Goal: Task Accomplishment & Management: Manage account settings

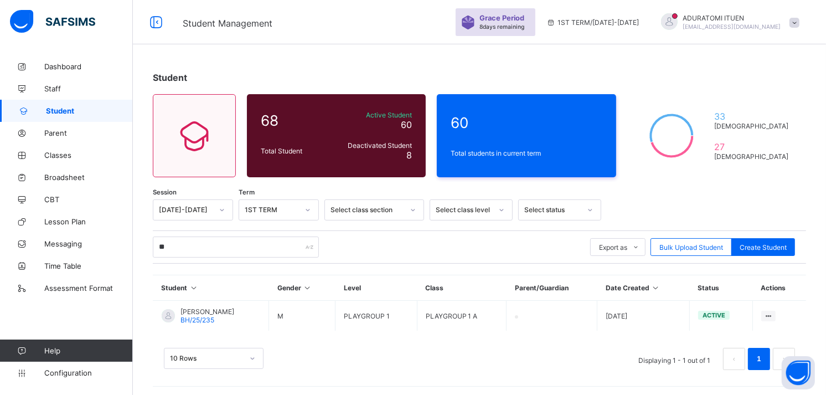
type input "*"
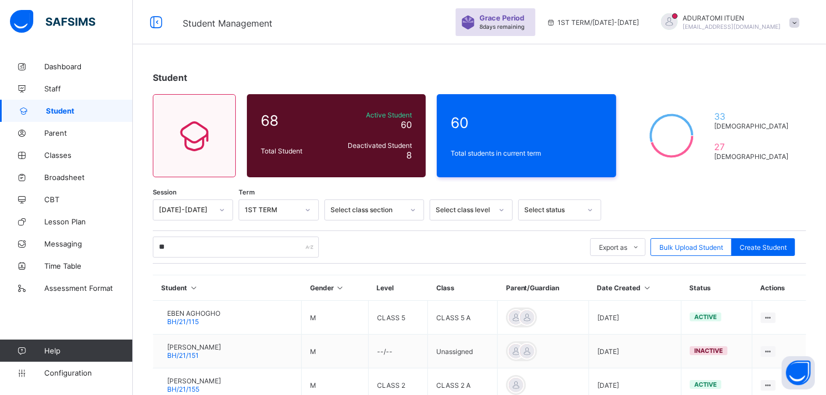
type input "*"
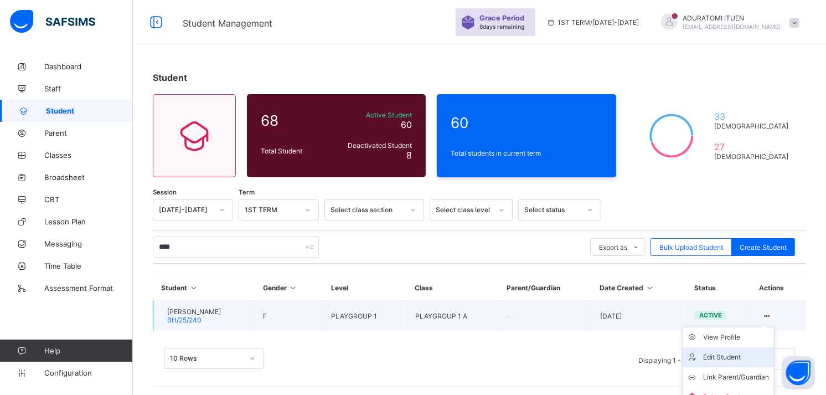
type input "****"
click at [743, 351] on div "Edit Student" at bounding box center [736, 356] width 66 height 11
select select "**"
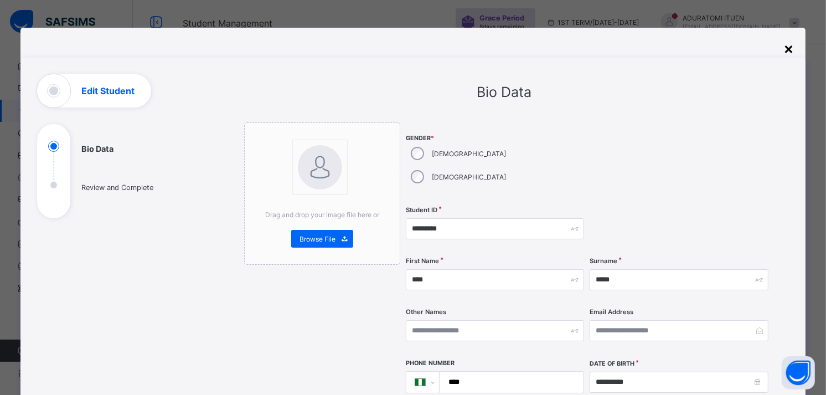
click at [789, 47] on div "×" at bounding box center [789, 48] width 11 height 19
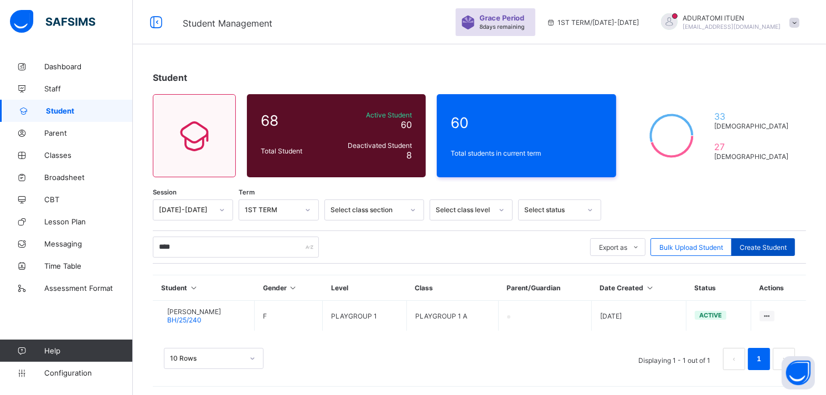
click at [760, 248] on span "Create Student" at bounding box center [762, 247] width 47 height 8
select select "**"
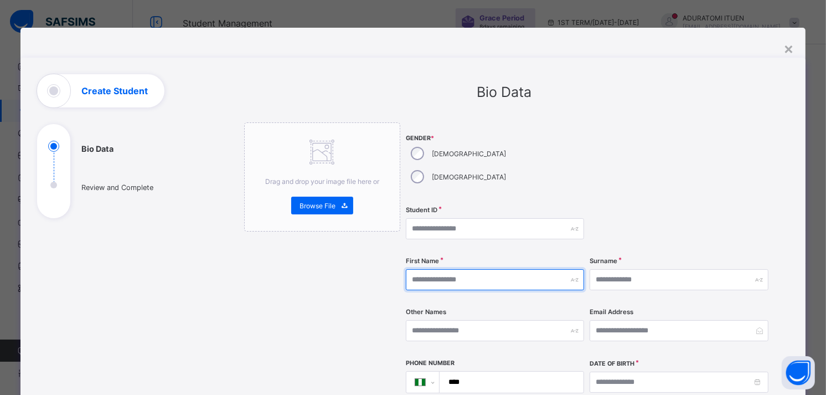
click at [474, 269] on input "text" at bounding box center [495, 279] width 178 height 21
type input "*******"
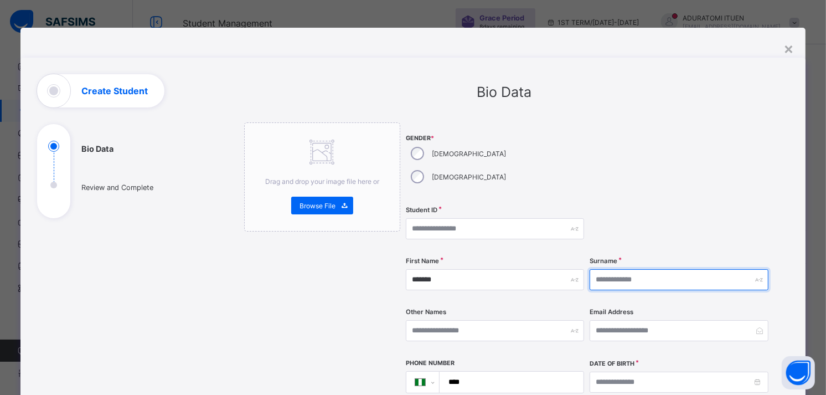
click at [621, 269] on input "text" at bounding box center [678, 279] width 178 height 21
type input "*****"
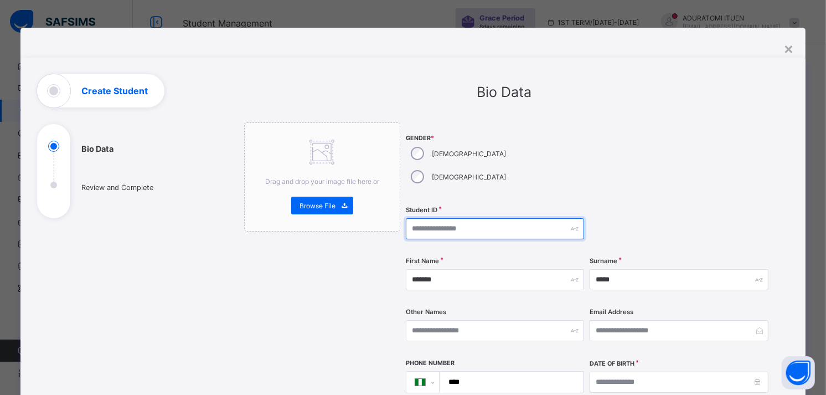
click at [427, 218] on input "text" at bounding box center [495, 228] width 178 height 21
paste input "*********"
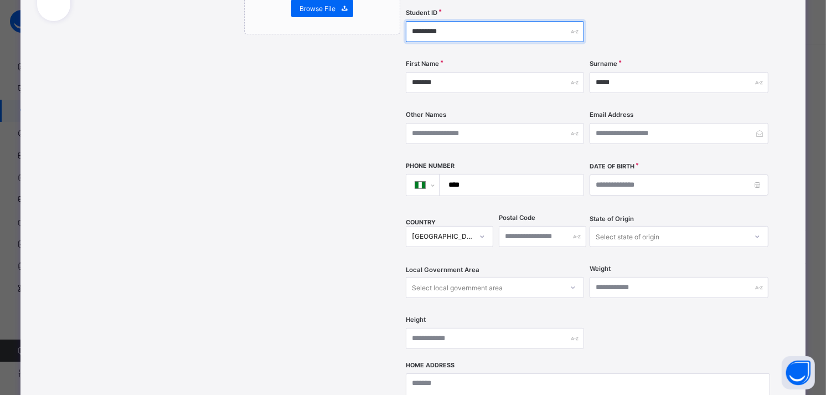
scroll to position [198, 0]
type input "*********"
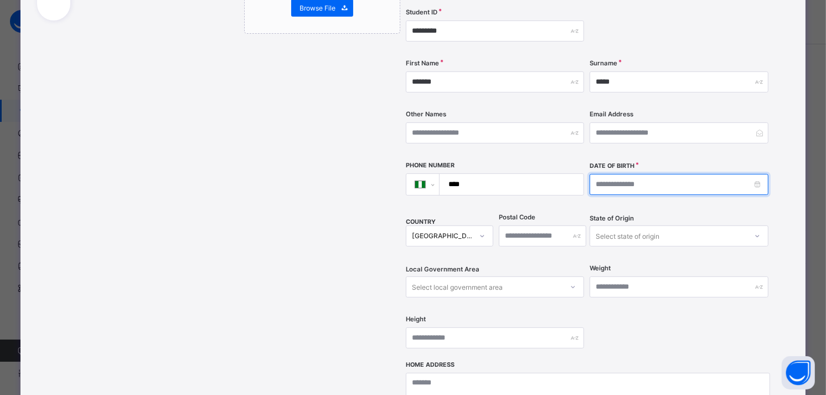
click at [612, 174] on input at bounding box center [678, 184] width 178 height 21
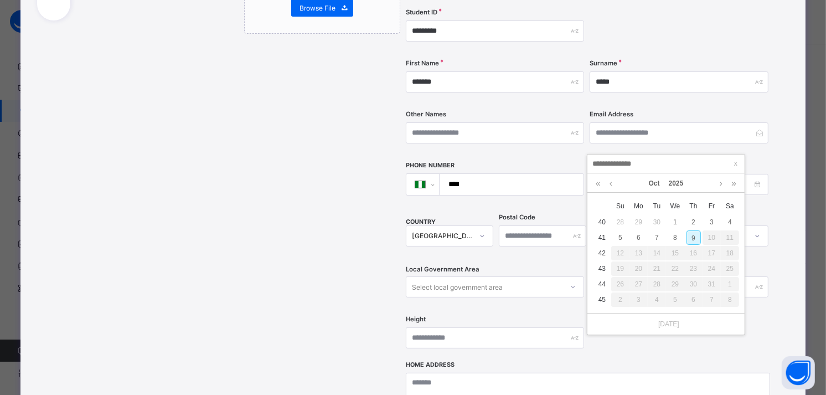
type input "**********"
click at [659, 251] on div "11" at bounding box center [657, 253] width 14 height 14
type input "**********"
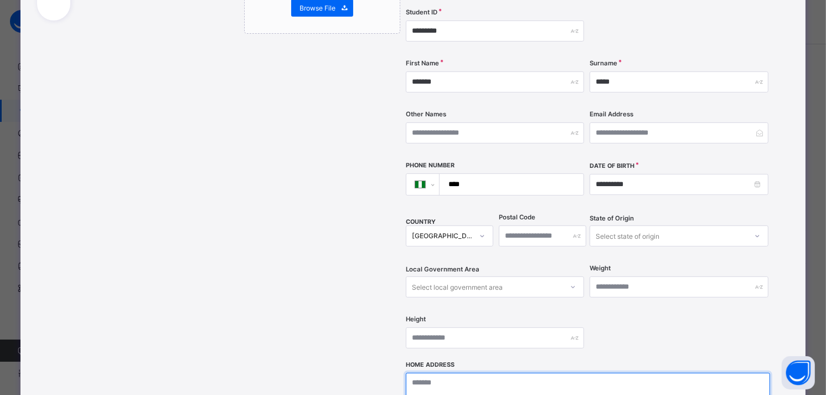
paste textarea "**********"
type textarea "**********"
click at [659, 325] on div "**********" at bounding box center [588, 142] width 364 height 435
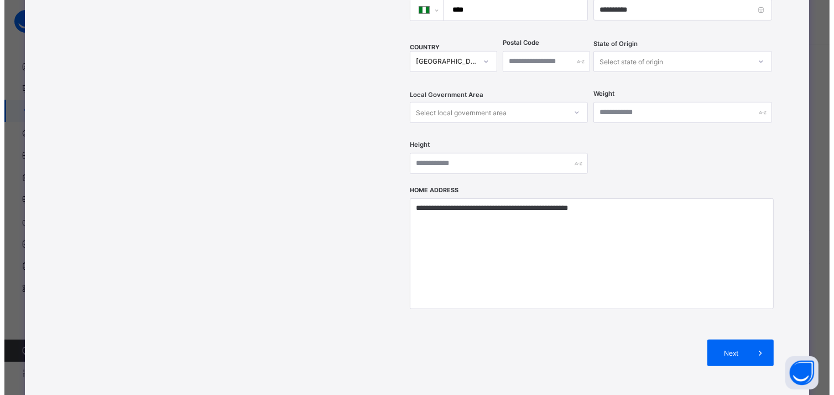
scroll to position [374, 0]
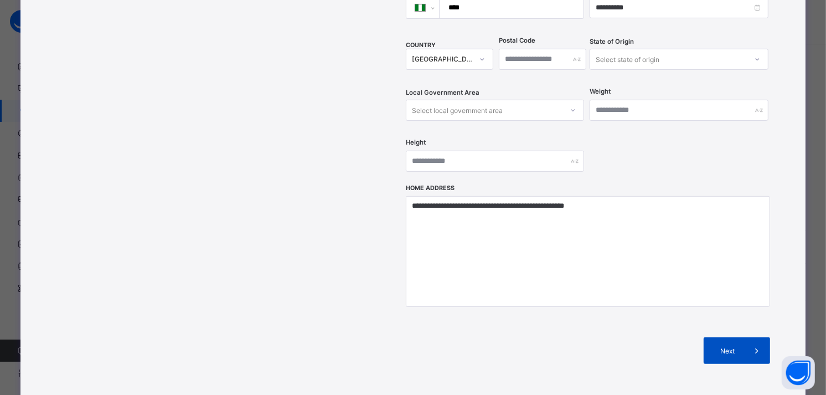
click at [719, 346] on span "Next" at bounding box center [728, 350] width 32 height 8
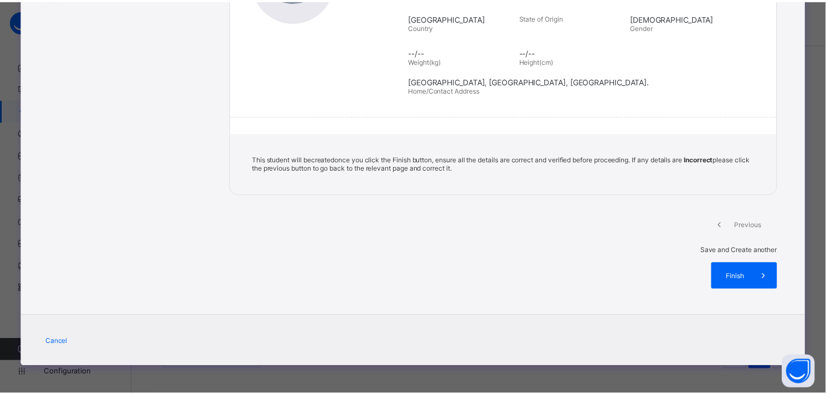
scroll to position [174, 0]
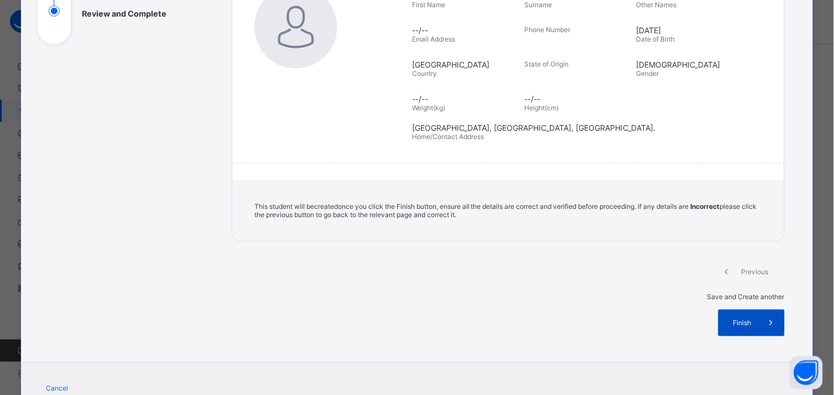
click at [743, 319] on span "Finish" at bounding box center [743, 323] width 32 height 8
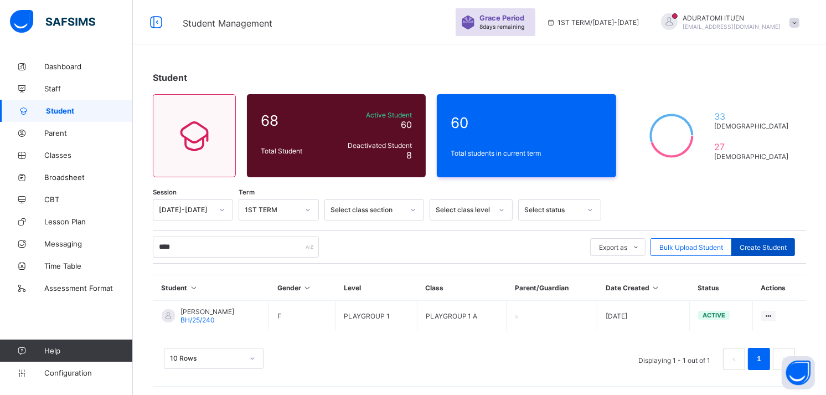
click at [761, 244] on span "Create Student" at bounding box center [762, 247] width 47 height 8
select select "**"
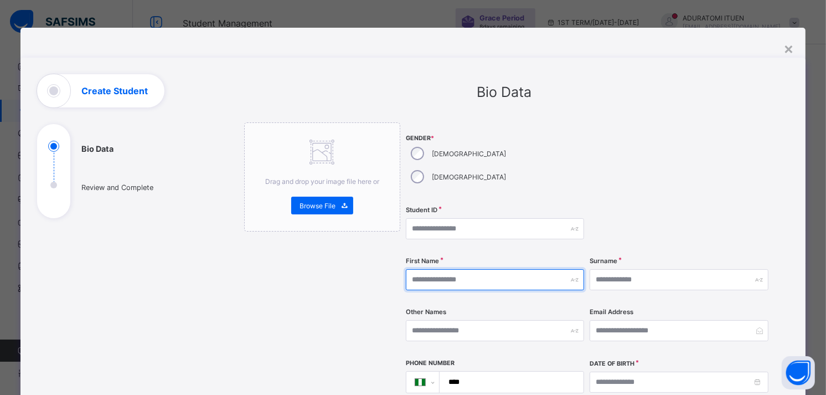
click at [438, 269] on input "text" at bounding box center [495, 279] width 178 height 21
type input "*******"
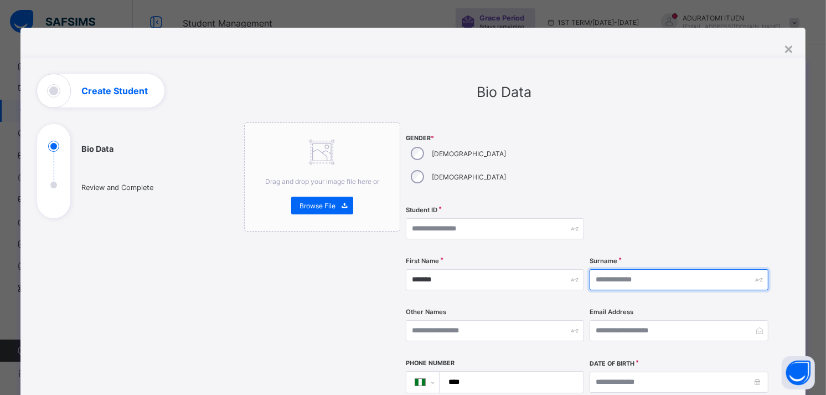
click at [627, 269] on input "text" at bounding box center [678, 279] width 178 height 21
type input "*****"
click at [667, 206] on div at bounding box center [678, 228] width 178 height 45
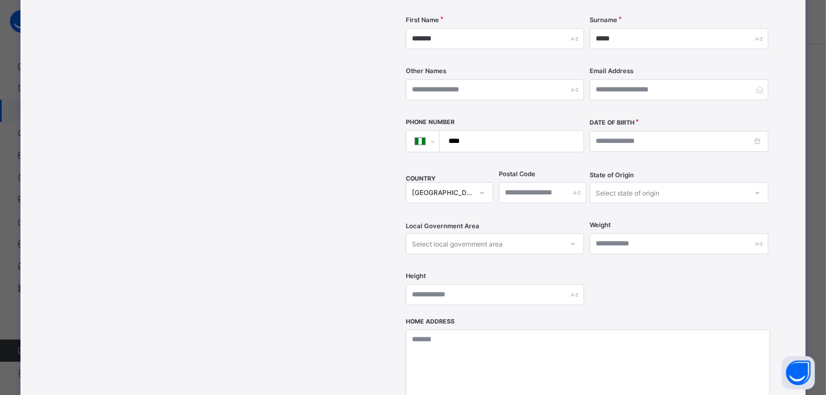
scroll to position [241, 0]
click at [471, 329] on textarea at bounding box center [588, 384] width 364 height 111
paste textarea "**********"
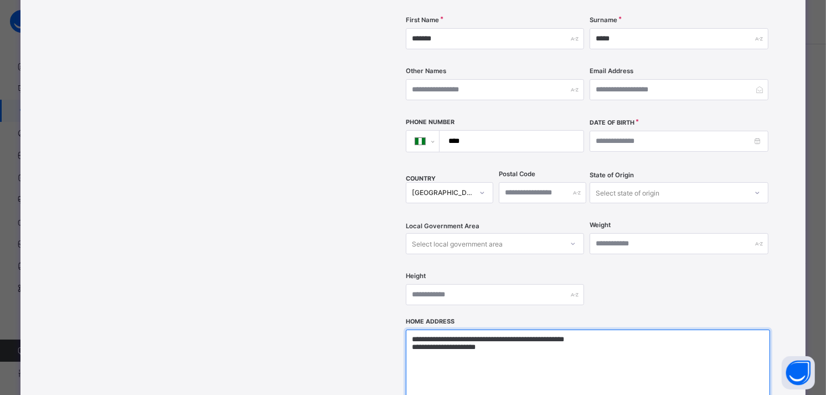
type textarea "**********"
click at [349, 306] on div "Drag and drop your image file here or Browse File" at bounding box center [322, 198] width 156 height 632
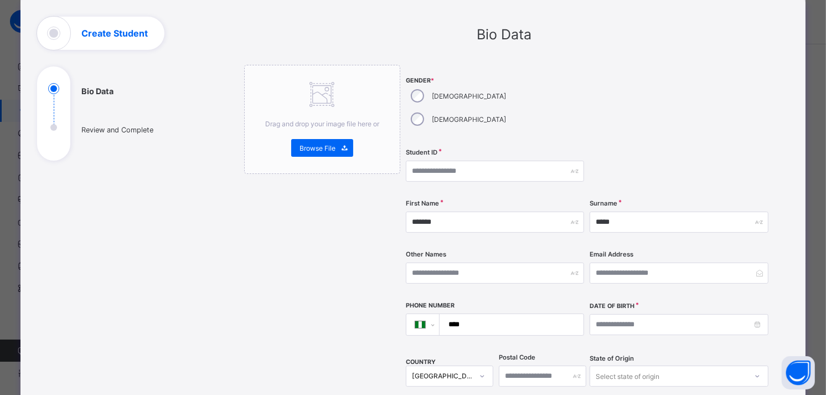
scroll to position [51, 0]
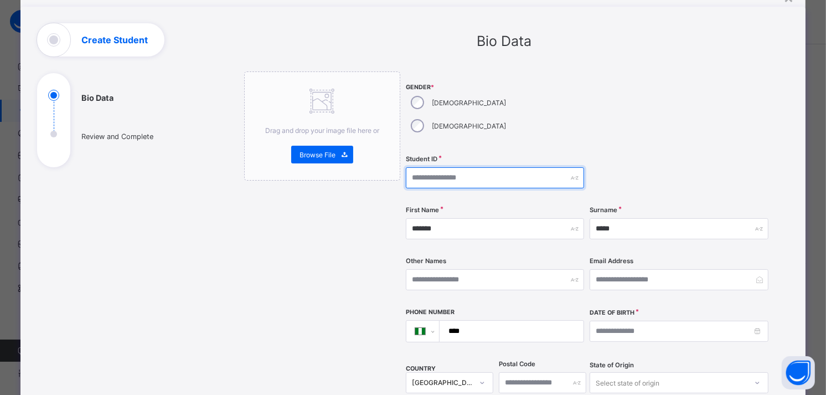
click at [441, 167] on input "text" at bounding box center [495, 177] width 178 height 21
paste input "*********"
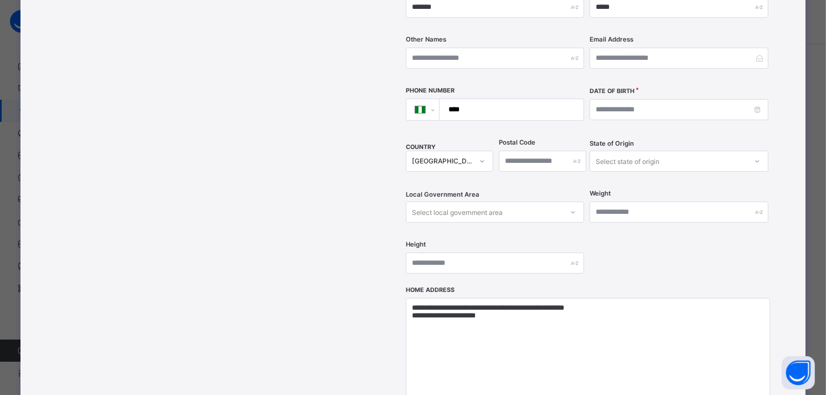
scroll to position [245, 0]
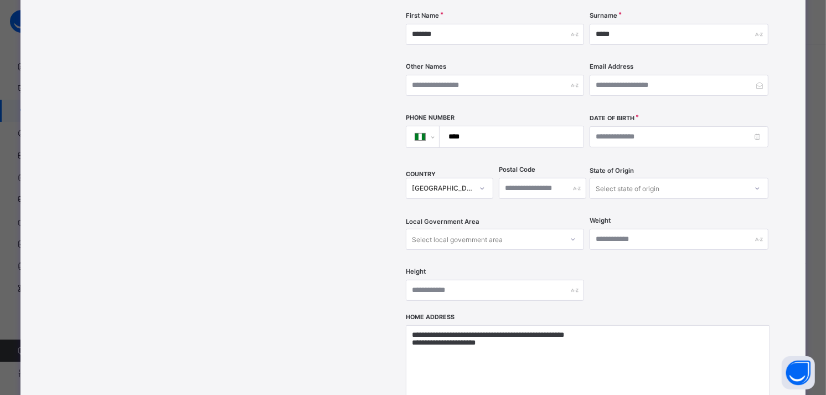
type input "*********"
click at [632, 126] on input at bounding box center [678, 136] width 178 height 21
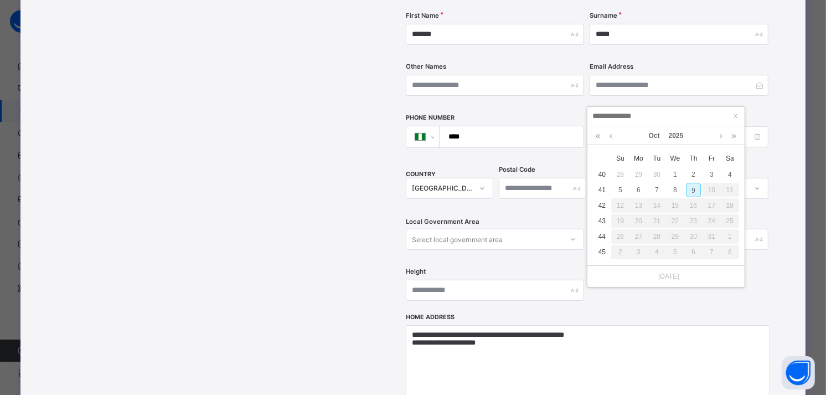
type input "**********"
click at [730, 219] on div "23" at bounding box center [730, 221] width 14 height 14
type input "**********"
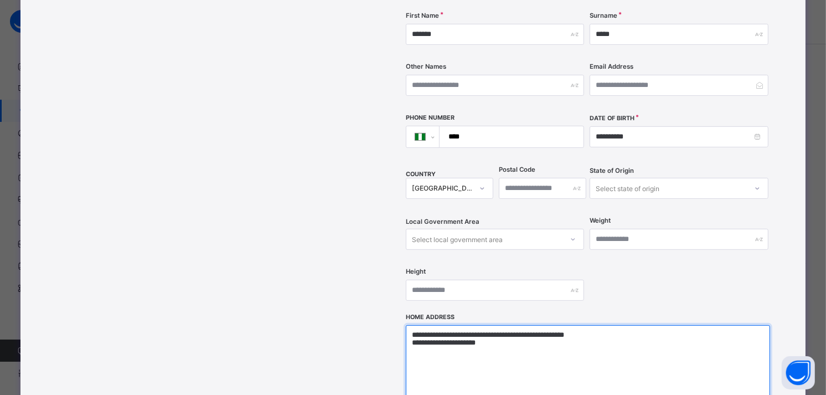
drag, startPoint x: 554, startPoint y: 330, endPoint x: 633, endPoint y: 142, distance: 203.6
click at [633, 142] on div "**********" at bounding box center [588, 193] width 364 height 632
click at [629, 334] on textarea "**********" at bounding box center [588, 380] width 364 height 111
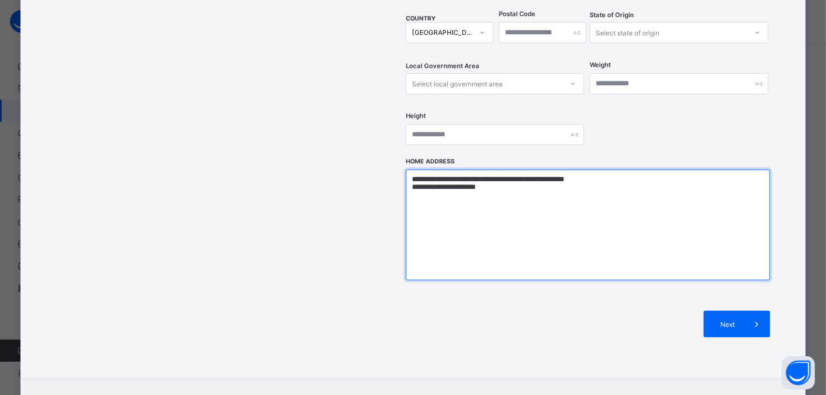
scroll to position [440, 0]
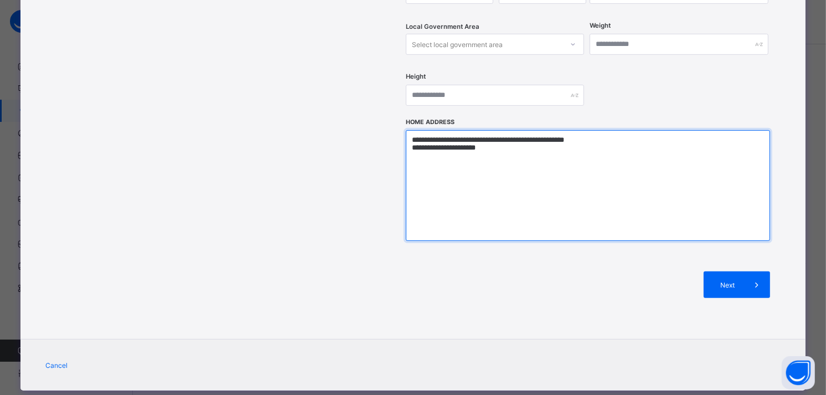
drag, startPoint x: 491, startPoint y: 129, endPoint x: 402, endPoint y: 127, distance: 88.6
click at [406, 130] on textarea "**********" at bounding box center [588, 185] width 364 height 111
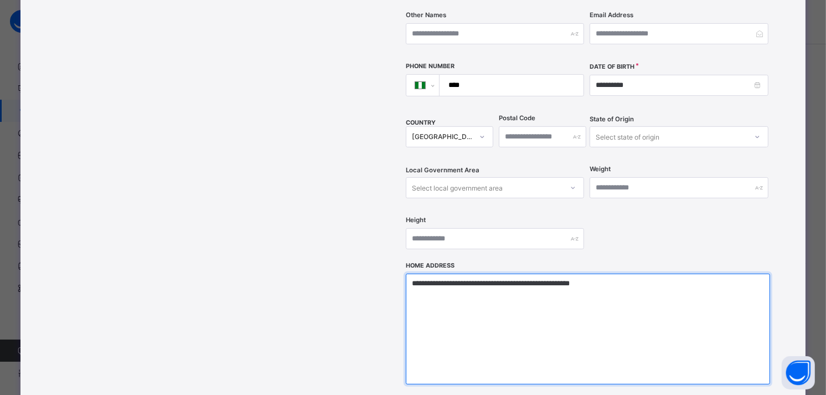
scroll to position [352, 0]
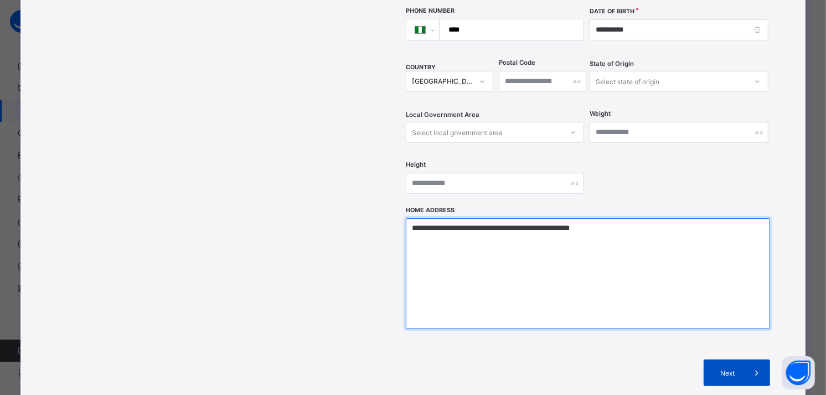
type textarea "**********"
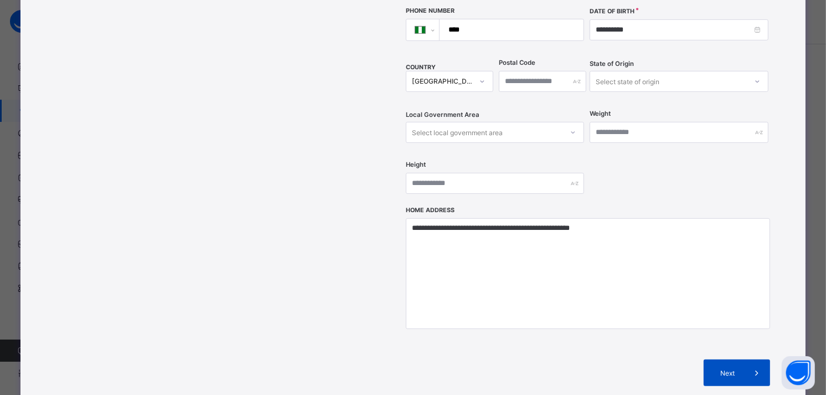
click at [732, 359] on div "Next" at bounding box center [736, 372] width 66 height 27
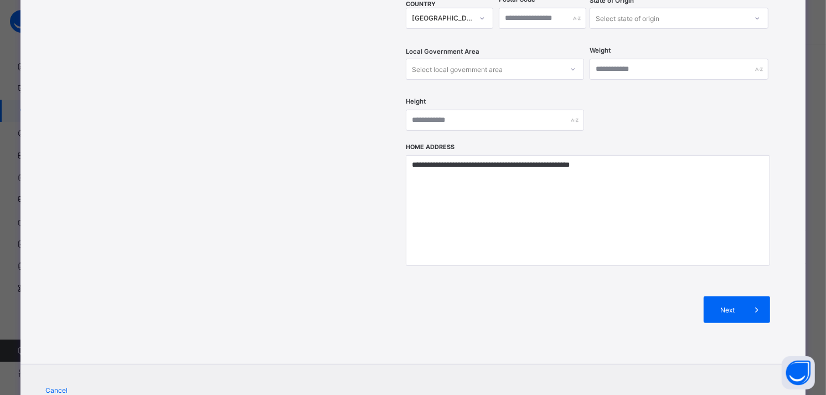
scroll to position [440, 0]
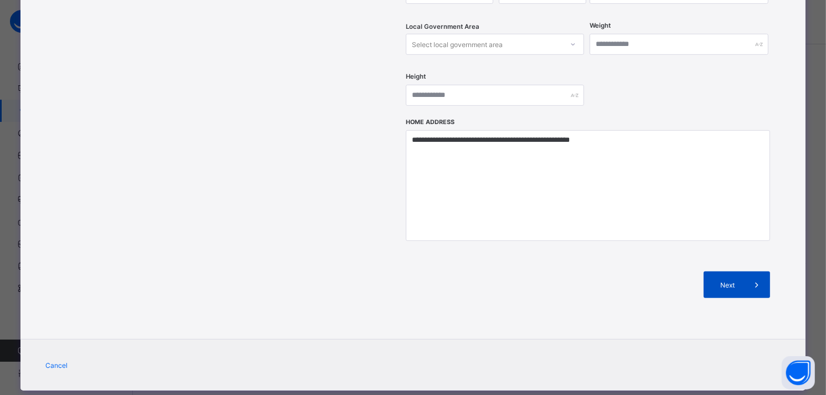
click at [728, 271] on div "Next" at bounding box center [736, 284] width 66 height 27
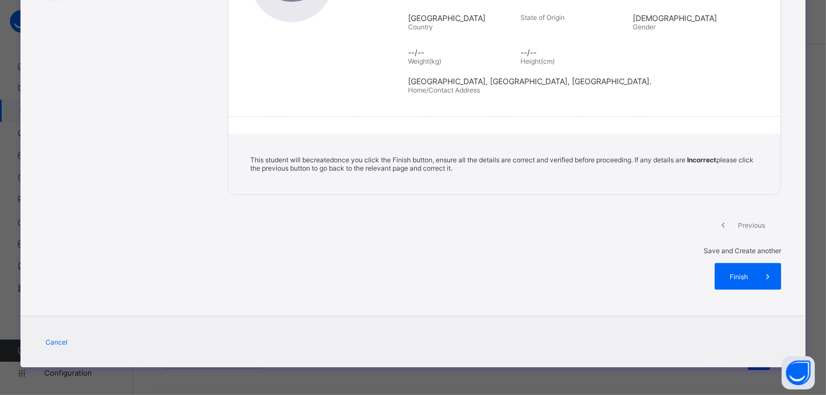
scroll to position [174, 0]
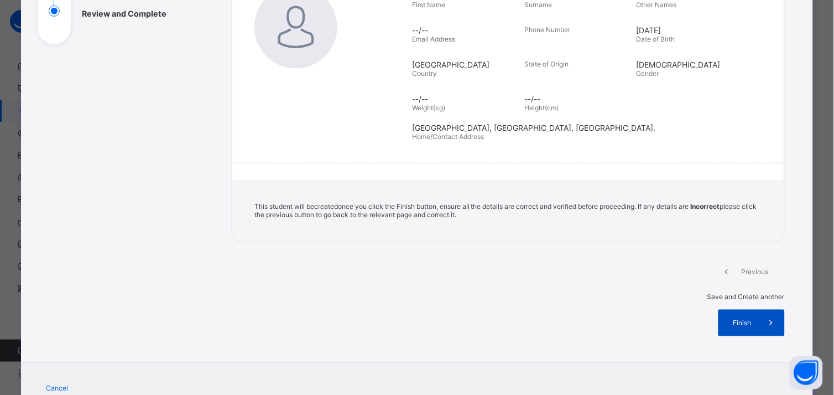
click at [740, 319] on span "Finish" at bounding box center [743, 323] width 32 height 8
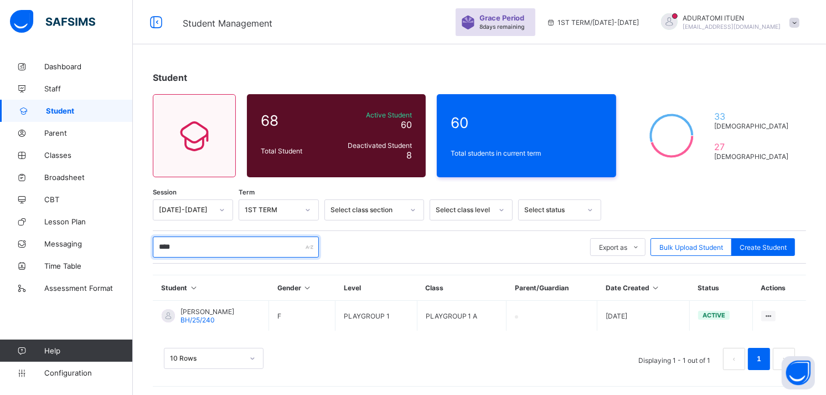
click at [268, 251] on input "****" at bounding box center [236, 246] width 166 height 21
type input "*"
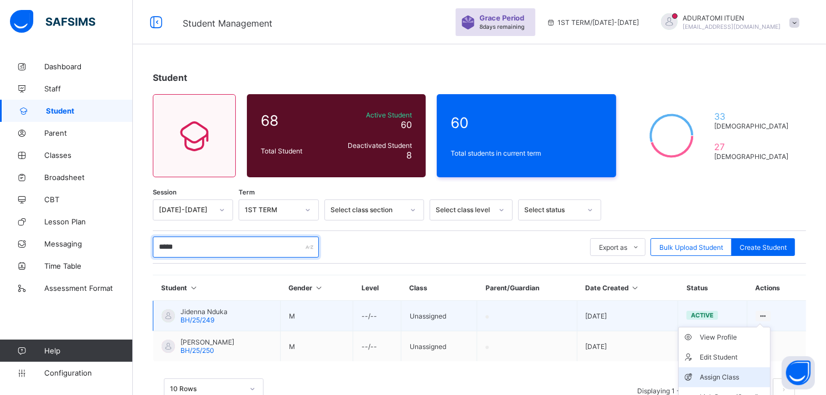
type input "*****"
click at [734, 373] on div "Assign Class" at bounding box center [732, 376] width 66 height 11
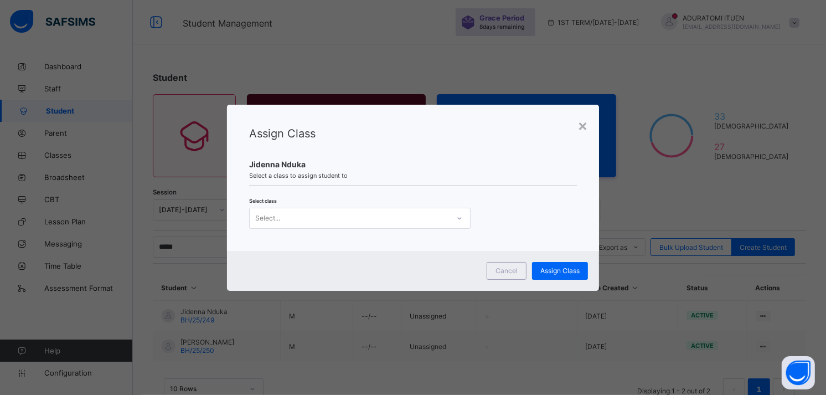
click at [416, 216] on div "Select..." at bounding box center [349, 217] width 199 height 15
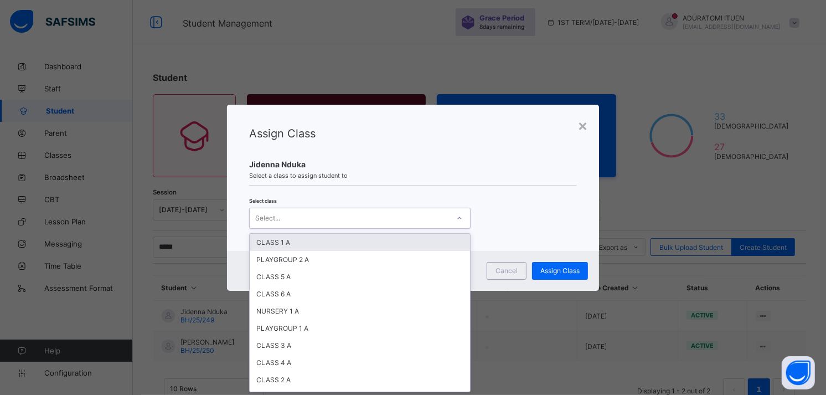
scroll to position [0, 0]
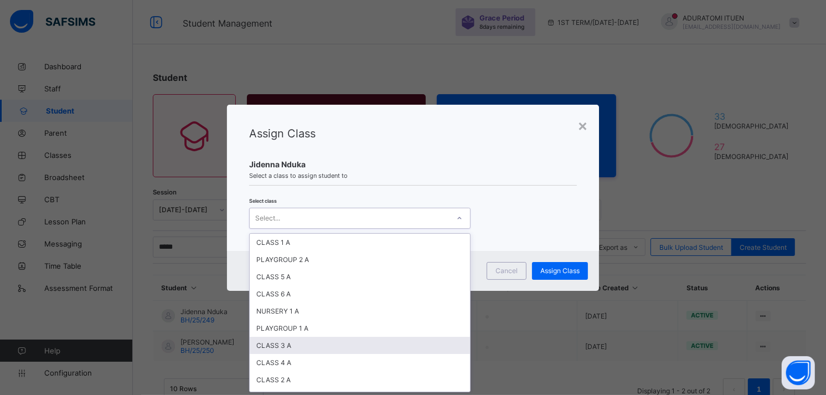
click at [375, 344] on div "CLASS 3 A" at bounding box center [360, 344] width 220 height 17
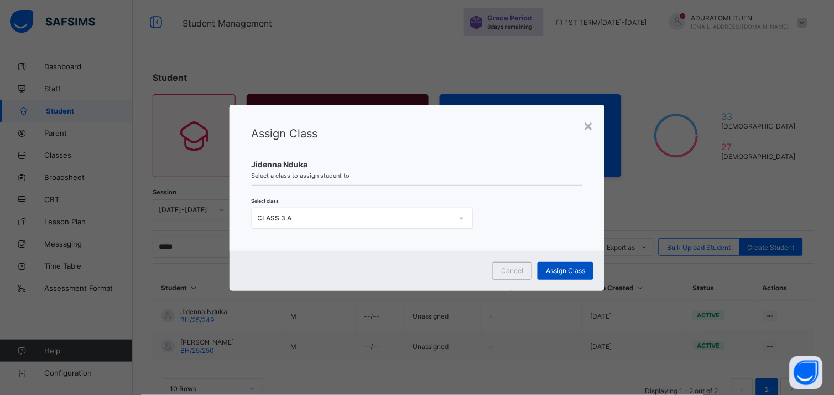
click at [549, 268] on span "Assign Class" at bounding box center [565, 270] width 39 height 8
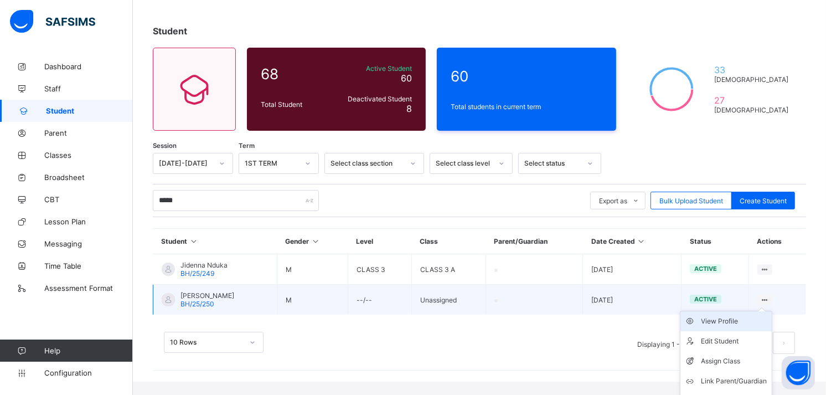
scroll to position [61, 0]
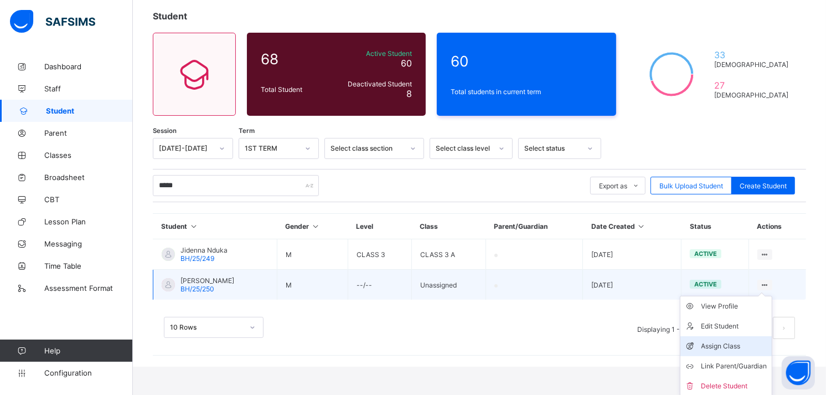
click at [737, 340] on div "Assign Class" at bounding box center [734, 345] width 66 height 11
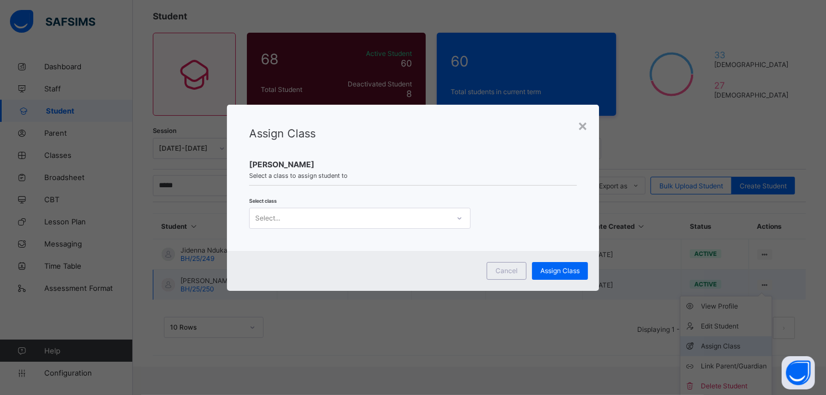
scroll to position [32, 0]
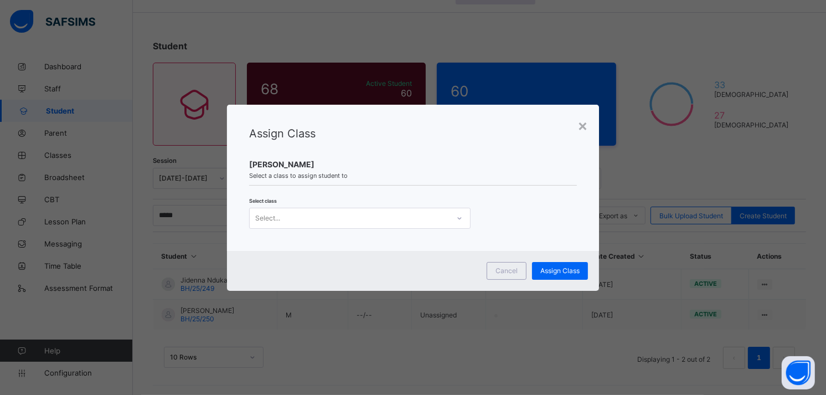
click at [456, 220] on icon at bounding box center [459, 217] width 7 height 11
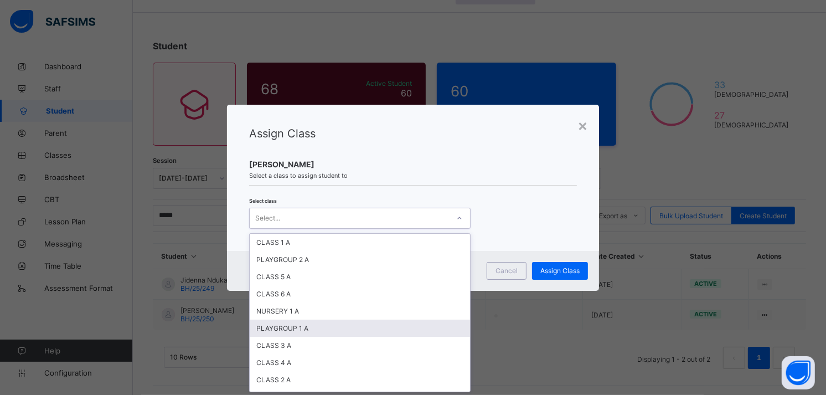
click at [425, 323] on div "PLAYGROUP 1 A" at bounding box center [360, 327] width 220 height 17
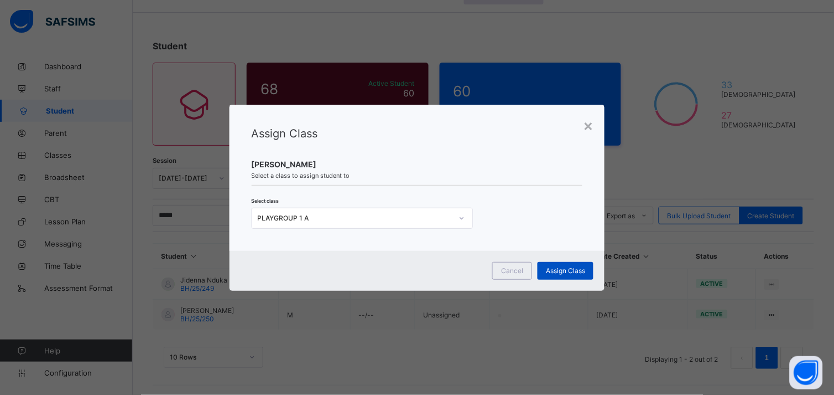
click at [571, 268] on span "Assign Class" at bounding box center [565, 270] width 39 height 8
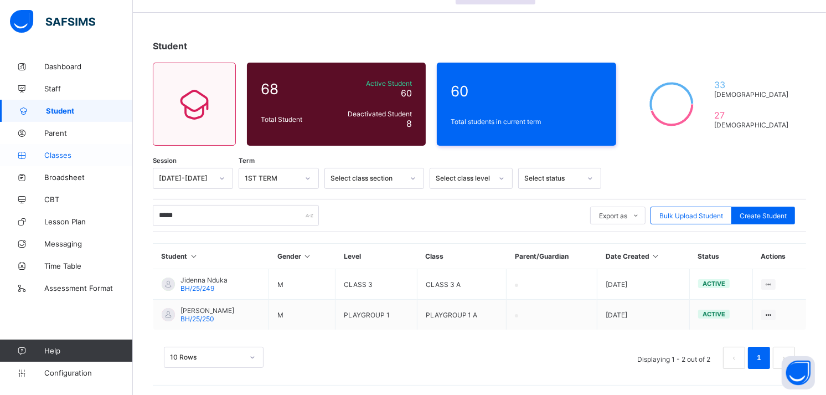
click at [60, 150] on link "Classes" at bounding box center [66, 155] width 133 height 22
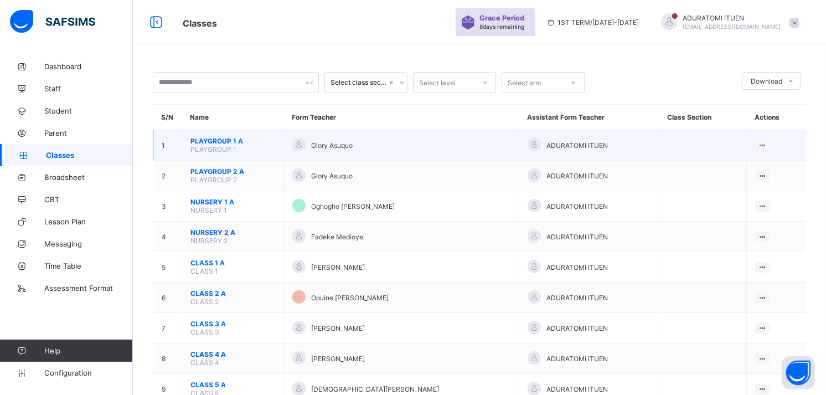
click at [196, 140] on span "PLAYGROUP 1 A" at bounding box center [232, 141] width 85 height 8
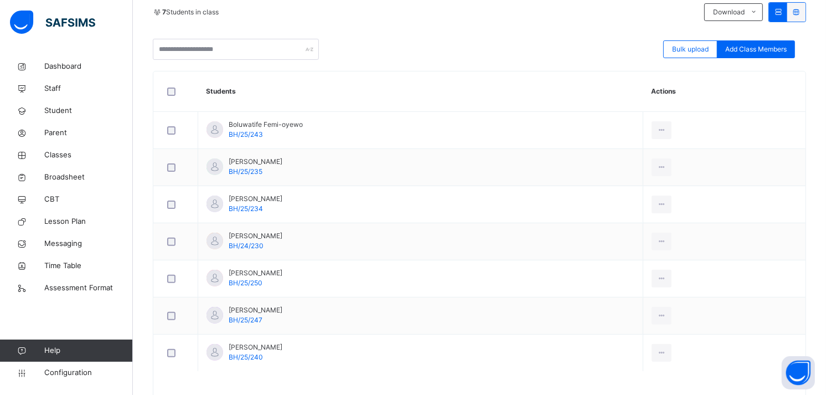
scroll to position [257, 0]
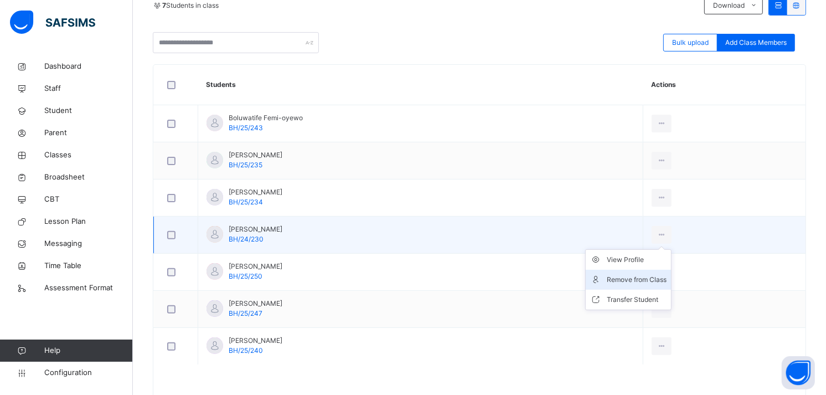
click at [646, 274] on div "Remove from Class" at bounding box center [636, 279] width 60 height 11
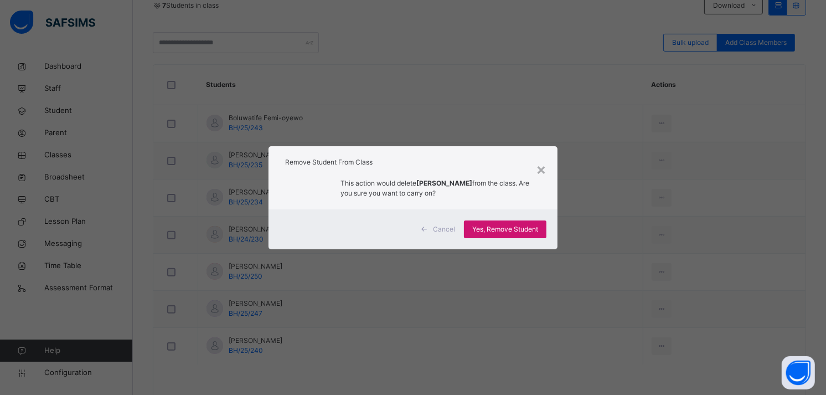
click at [502, 221] on div "Yes, Remove Student" at bounding box center [505, 229] width 82 height 18
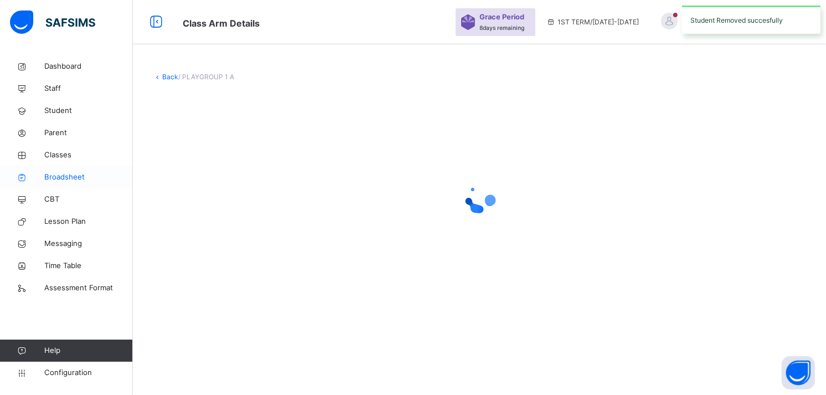
scroll to position [0, 0]
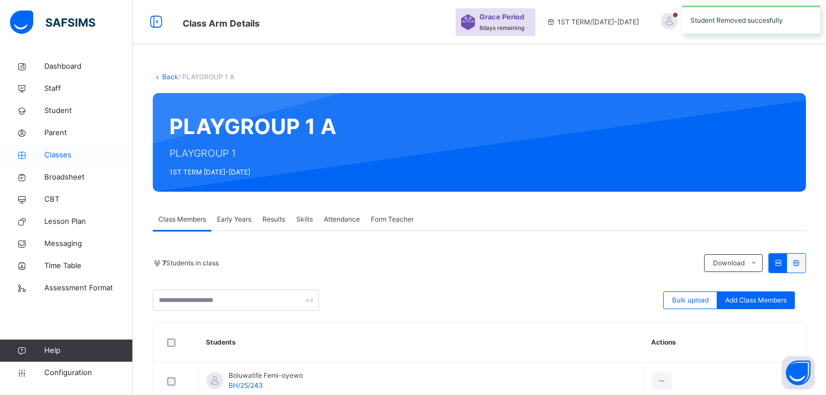
click at [56, 157] on span "Classes" at bounding box center [88, 154] width 89 height 11
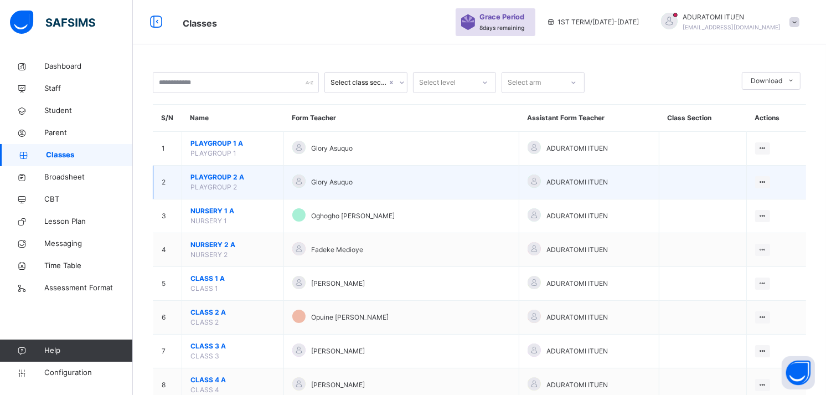
click at [227, 176] on span "PLAYGROUP 2 A" at bounding box center [232, 177] width 85 height 10
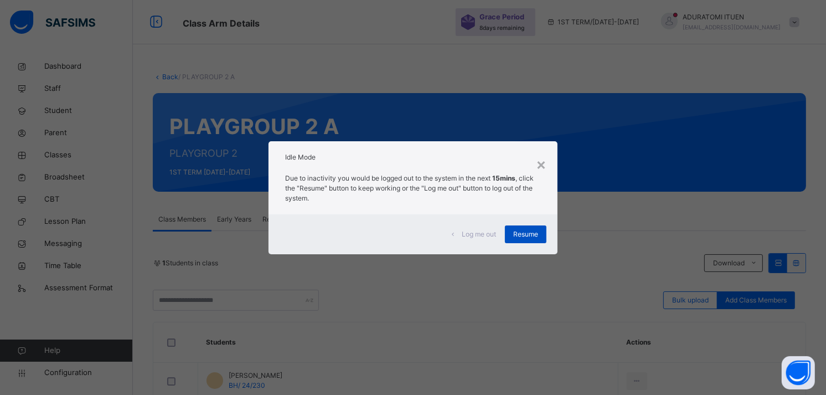
click at [528, 237] on span "Resume" at bounding box center [525, 234] width 25 height 10
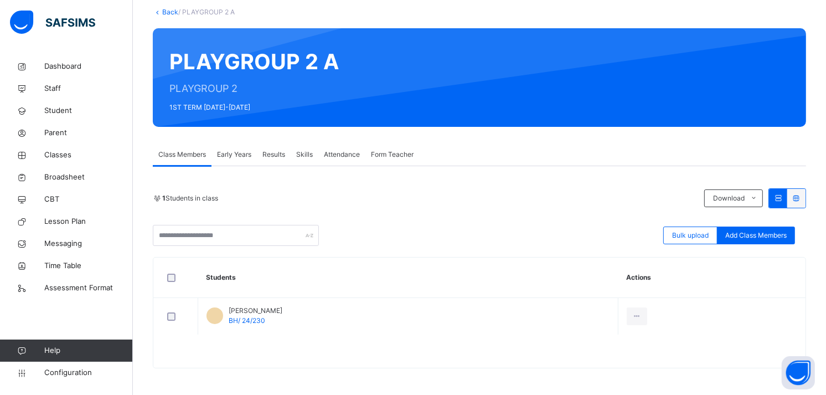
scroll to position [65, 0]
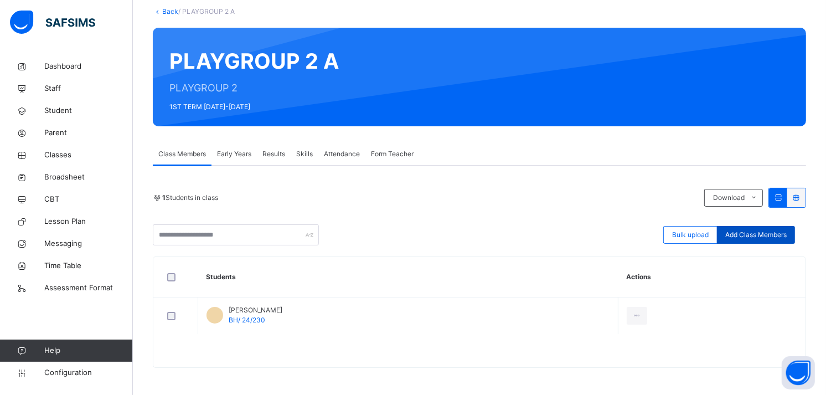
click at [747, 236] on span "Add Class Members" at bounding box center [755, 235] width 61 height 10
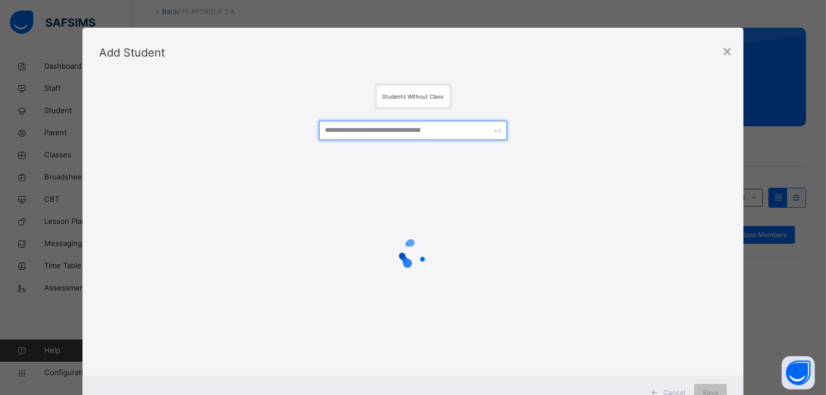
click at [413, 136] on input "text" at bounding box center [413, 130] width 188 height 19
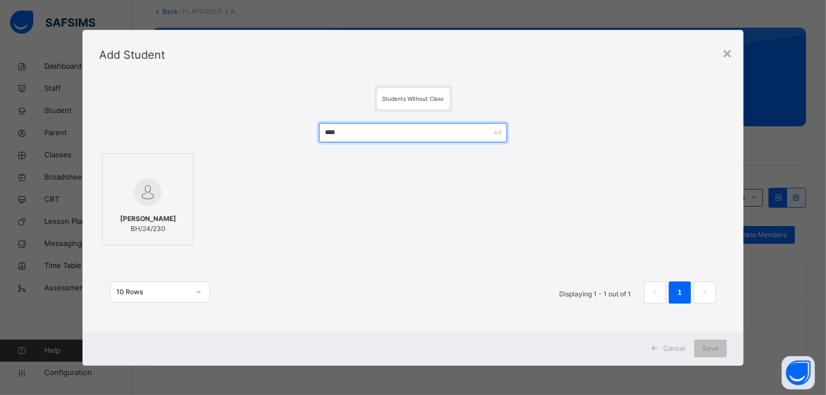
type input "****"
click at [141, 200] on img at bounding box center [148, 192] width 28 height 28
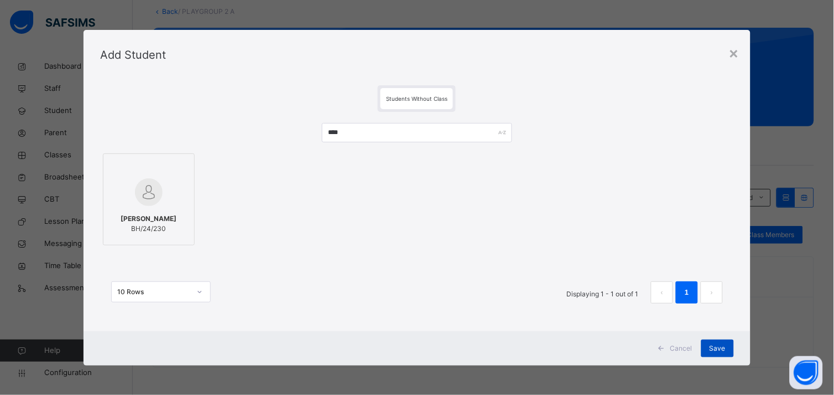
click at [713, 347] on span "Save" at bounding box center [718, 348] width 16 height 10
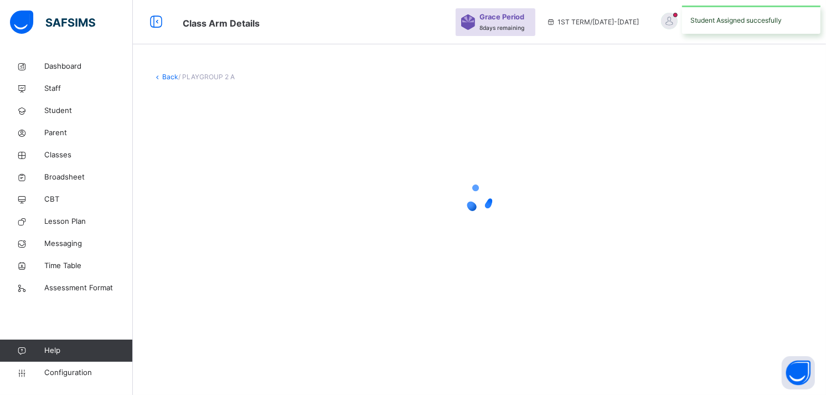
scroll to position [0, 0]
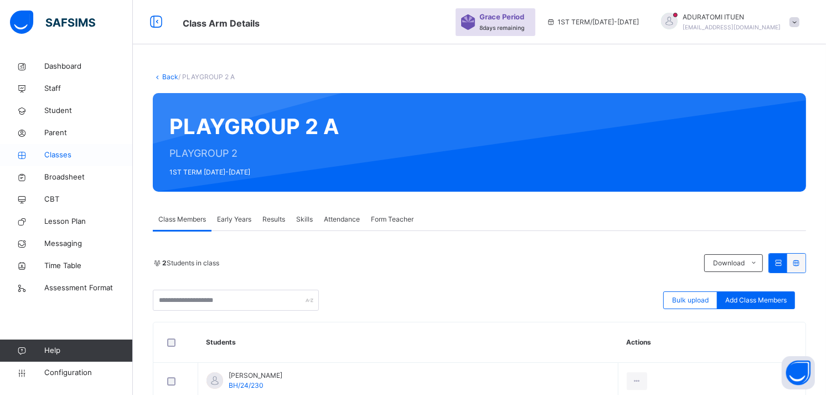
click at [65, 155] on span "Classes" at bounding box center [88, 154] width 89 height 11
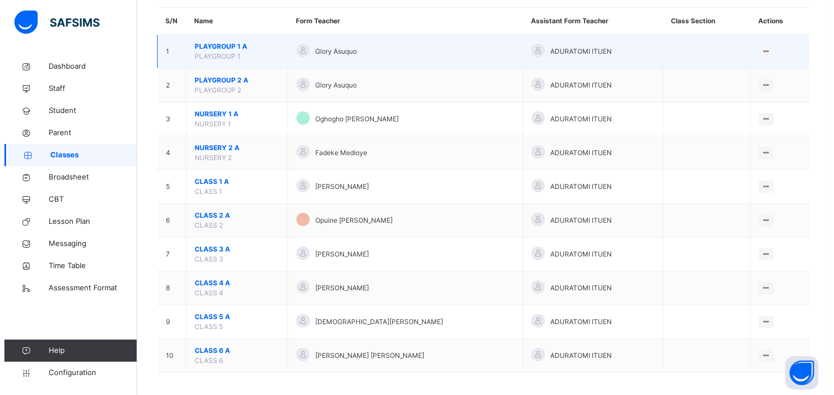
scroll to position [102, 0]
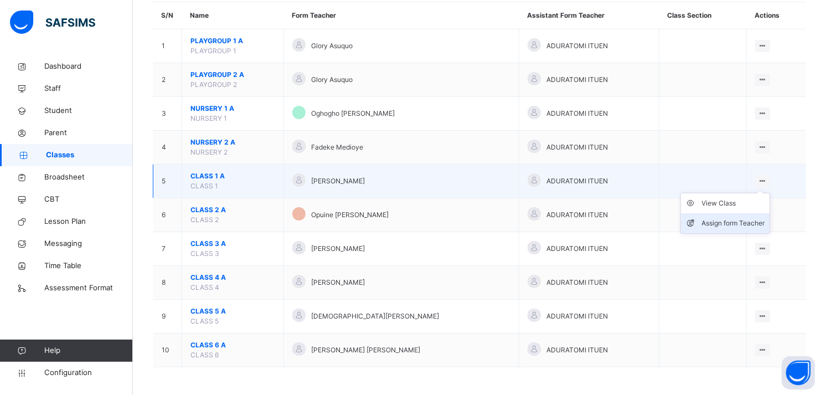
click at [724, 220] on div "Assign form Teacher" at bounding box center [733, 222] width 63 height 11
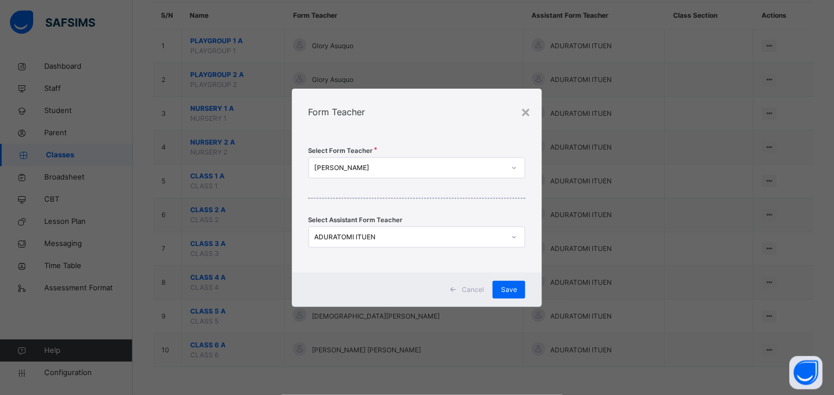
click at [499, 172] on div "[PERSON_NAME]" at bounding box center [410, 168] width 190 height 10
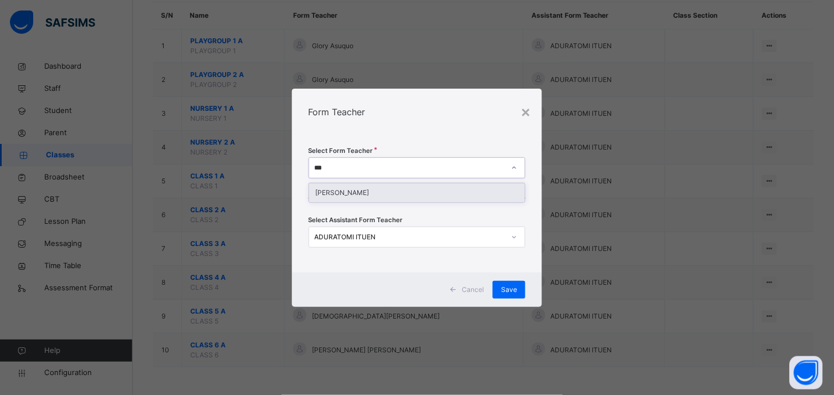
type input "****"
click at [461, 190] on div "[PERSON_NAME]" at bounding box center [417, 192] width 216 height 19
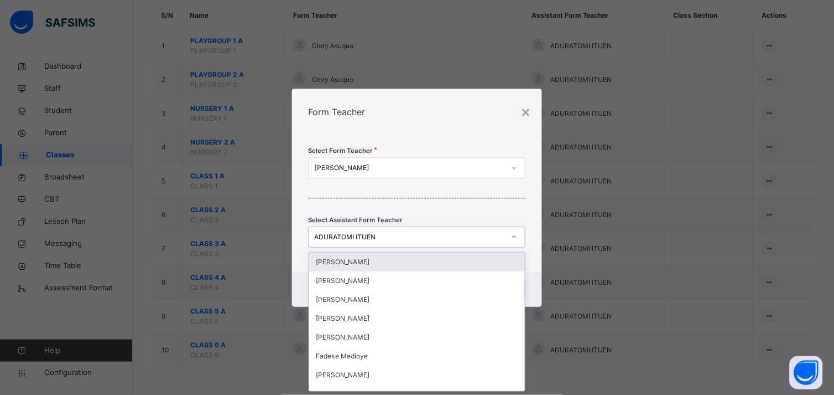
click at [461, 234] on div "ADURATOMI ITUEN" at bounding box center [410, 237] width 190 height 10
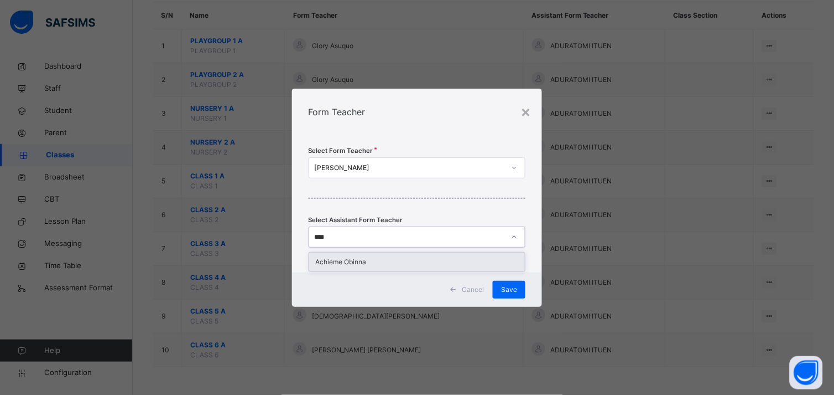
type input "*****"
click at [465, 256] on div "Achieme Obinna" at bounding box center [417, 261] width 216 height 19
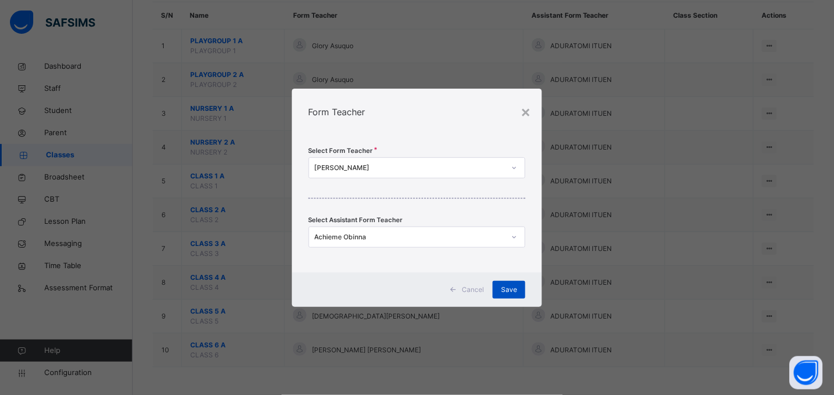
click at [514, 291] on span "Save" at bounding box center [509, 289] width 16 height 10
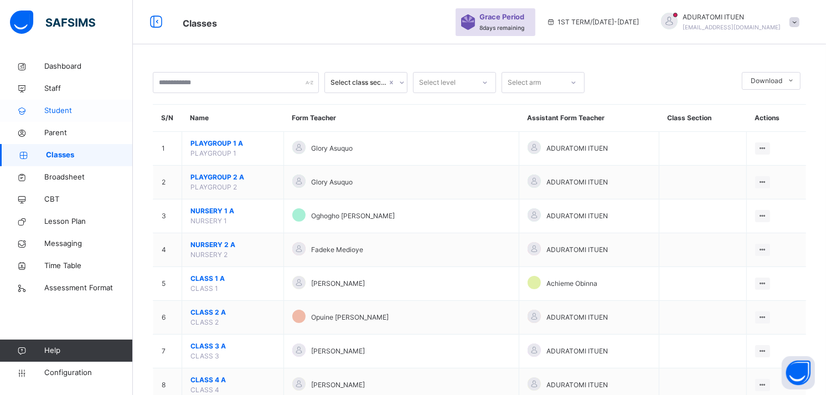
click at [56, 109] on span "Student" at bounding box center [88, 110] width 89 height 11
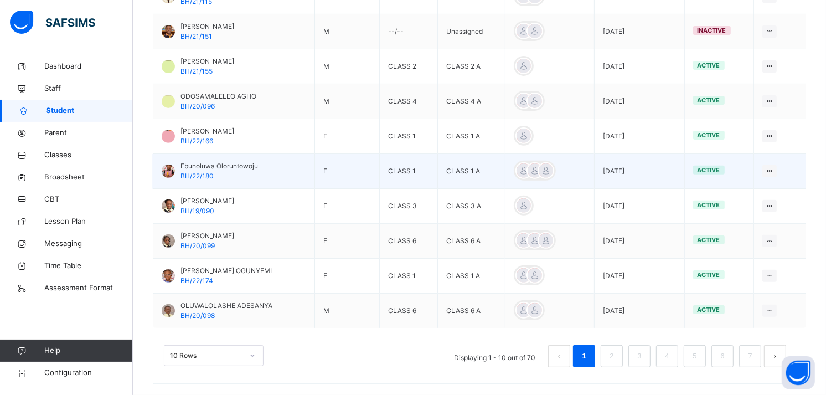
scroll to position [329, 0]
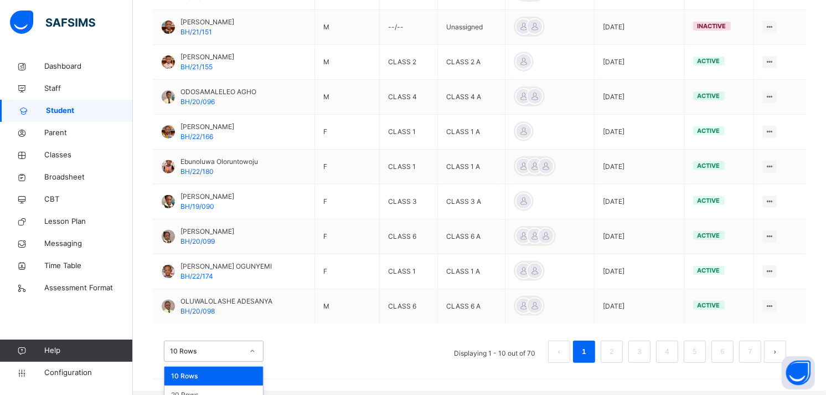
click at [247, 353] on div "option 10 Rows focused, 1 of 3. 3 results available. Use Up and Down to choose …" at bounding box center [214, 350] width 100 height 21
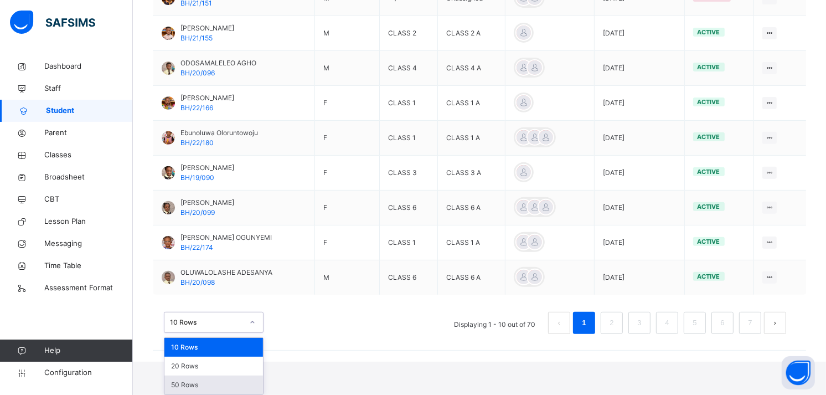
click at [240, 380] on div "50 Rows" at bounding box center [213, 384] width 98 height 19
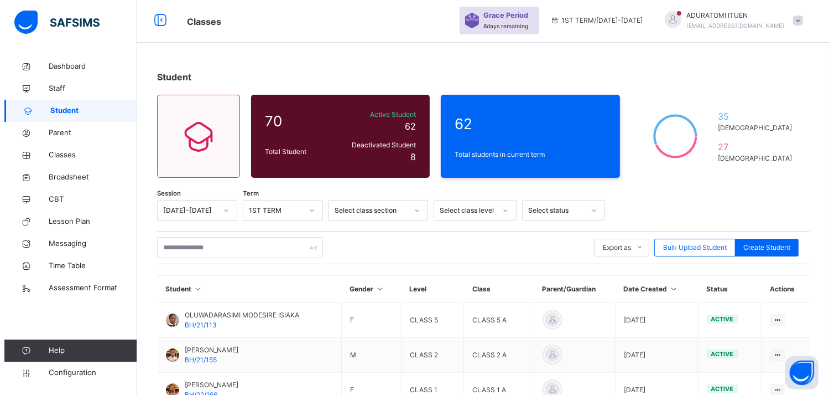
scroll to position [0, 0]
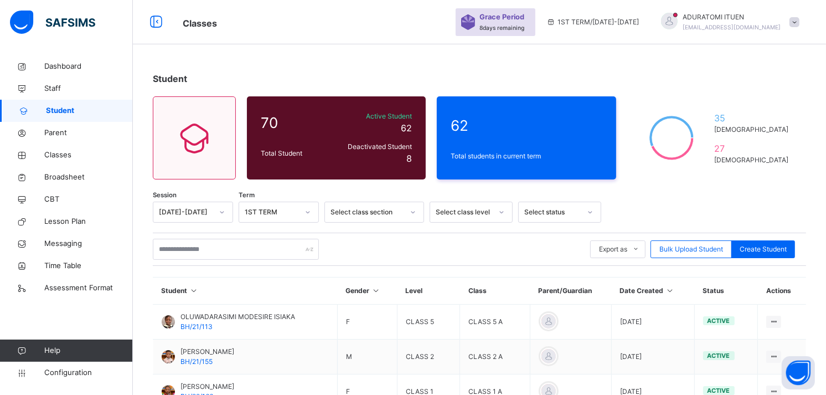
click at [799, 19] on span at bounding box center [794, 22] width 10 height 10
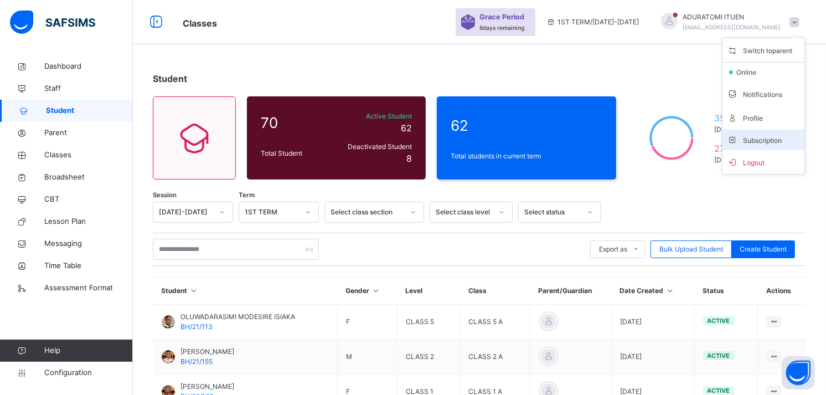
click at [767, 137] on span "Subscription" at bounding box center [754, 140] width 55 height 8
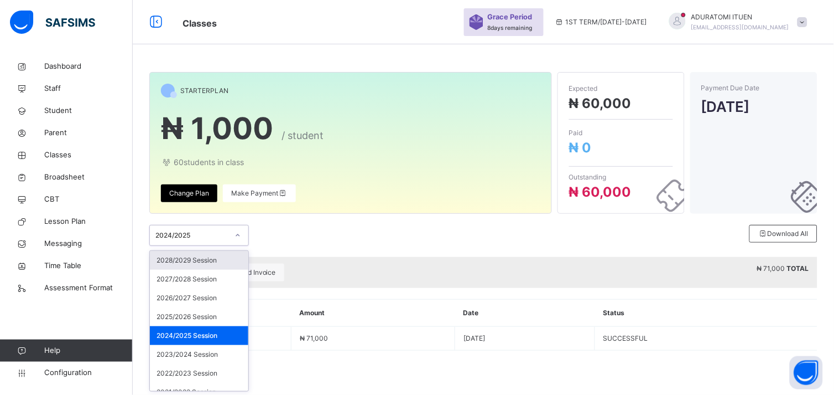
click at [239, 232] on icon at bounding box center [238, 235] width 7 height 11
click at [203, 314] on div "2025/2026 Session" at bounding box center [199, 316] width 98 height 19
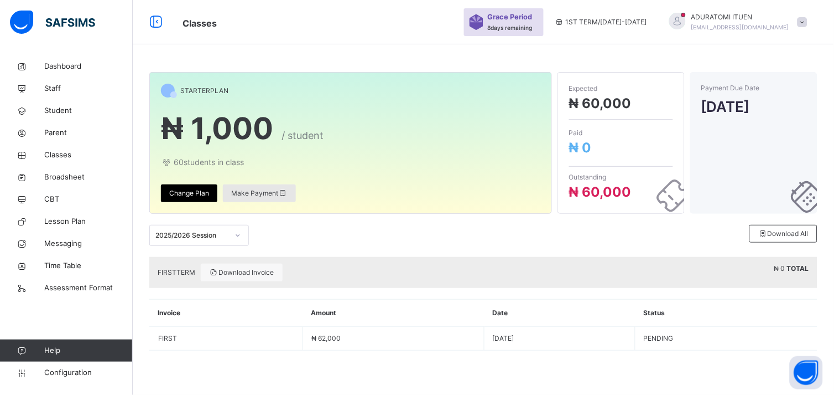
click at [256, 191] on span "Make Payment" at bounding box center [259, 193] width 56 height 10
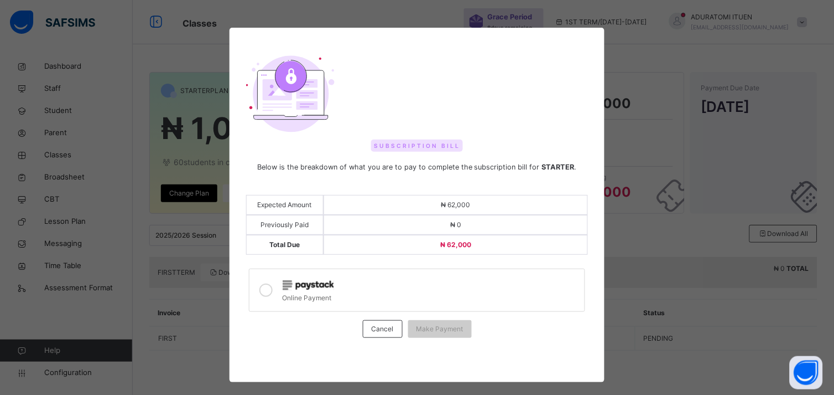
click at [373, 294] on div "Online Payment" at bounding box center [431, 296] width 297 height 13
click at [423, 326] on span "Make Payment" at bounding box center [440, 329] width 47 height 10
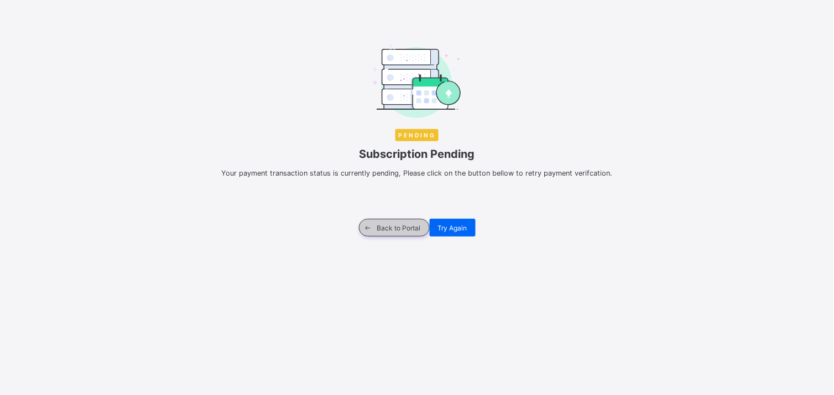
click at [397, 229] on span "Back to Portal" at bounding box center [399, 228] width 44 height 8
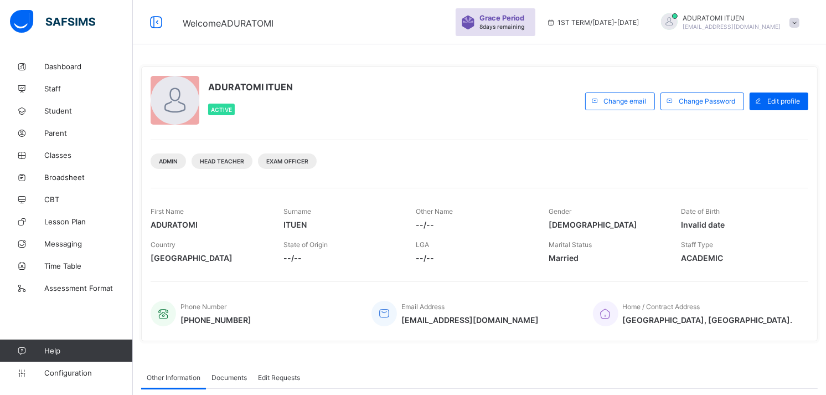
click at [799, 19] on span at bounding box center [794, 23] width 10 height 10
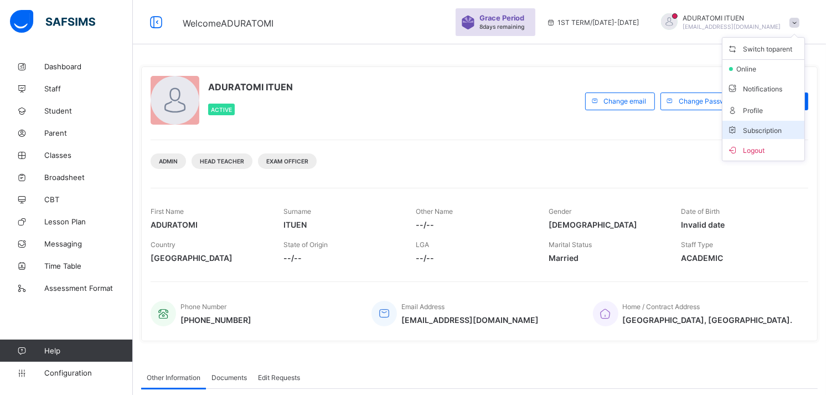
click at [771, 126] on span "Subscription" at bounding box center [754, 130] width 55 height 8
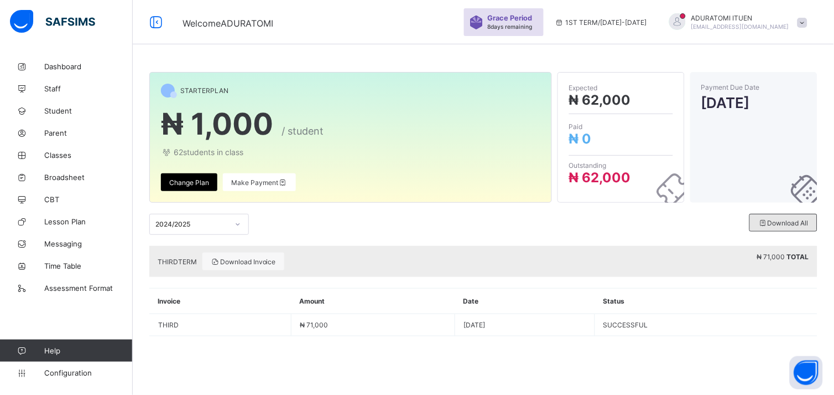
click at [793, 220] on span "Download All" at bounding box center [784, 223] width 50 height 8
click at [238, 227] on icon at bounding box center [238, 224] width 7 height 11
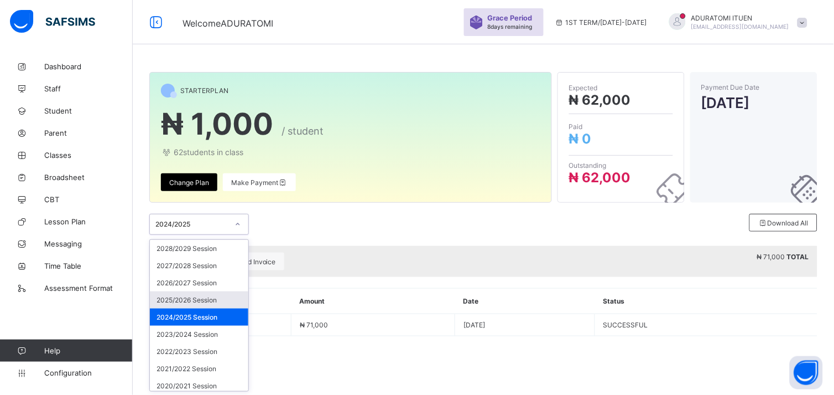
click at [204, 302] on div "2025/2026 Session" at bounding box center [199, 299] width 98 height 17
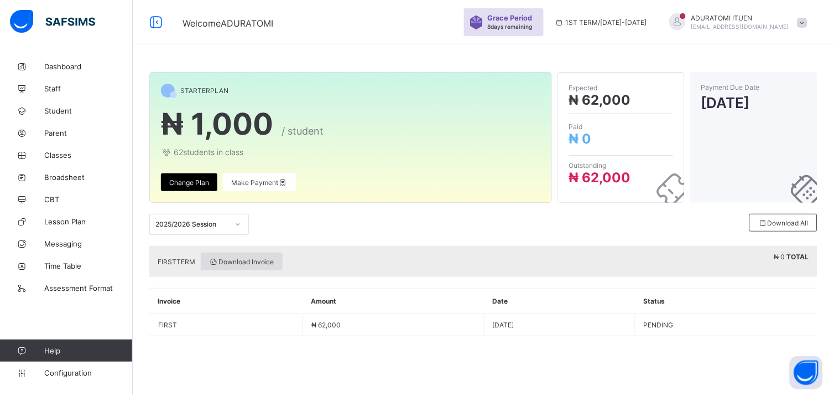
click at [251, 259] on span "Download Invoice" at bounding box center [241, 261] width 65 height 8
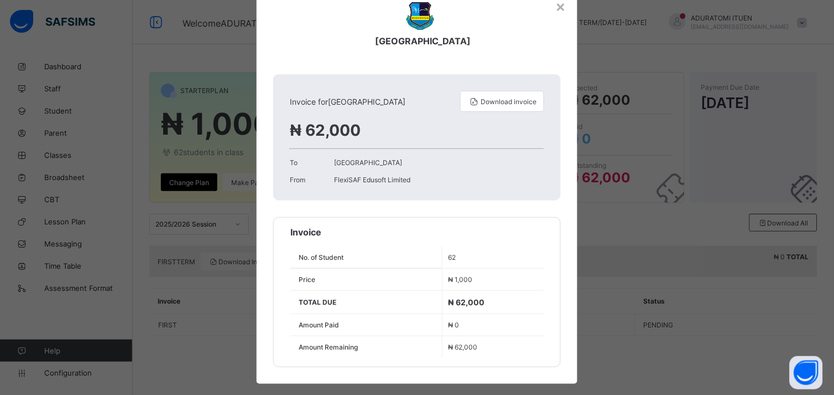
scroll to position [42, 0]
click at [501, 101] on span "Download invoice" at bounding box center [509, 102] width 56 height 8
click at [516, 98] on span "Download invoice" at bounding box center [509, 102] width 56 height 8
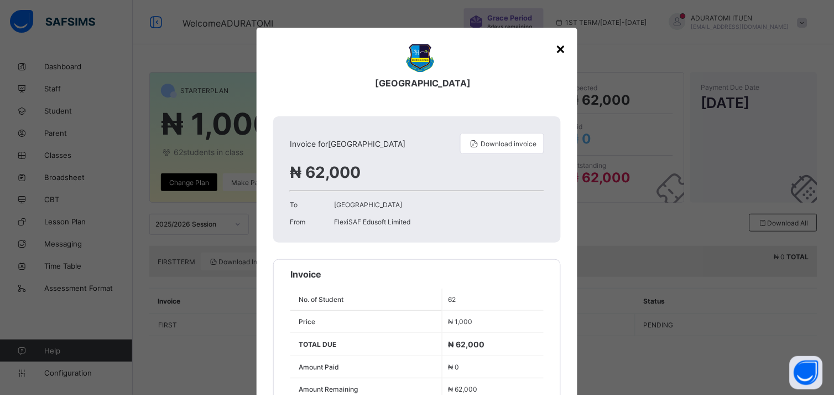
click at [560, 45] on div "×" at bounding box center [561, 48] width 11 height 19
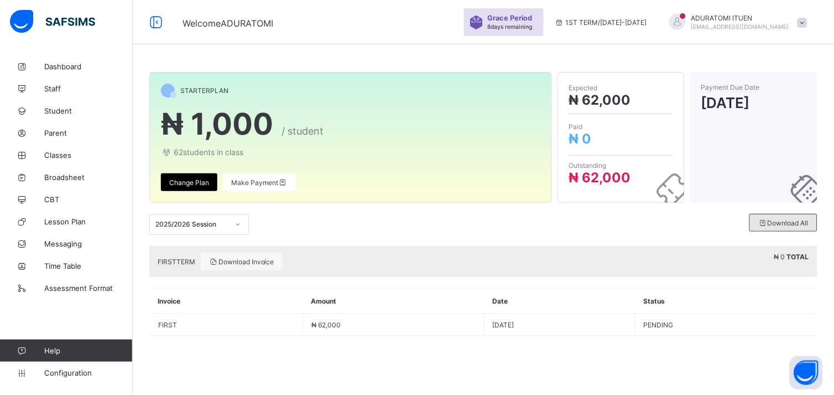
click at [779, 225] on span "Download All" at bounding box center [784, 223] width 50 height 8
click at [767, 225] on icon at bounding box center [763, 223] width 9 height 8
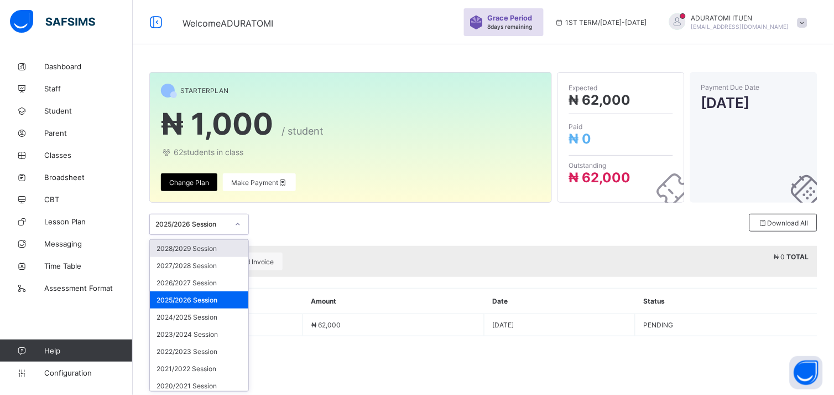
click at [238, 227] on icon at bounding box center [238, 224] width 7 height 11
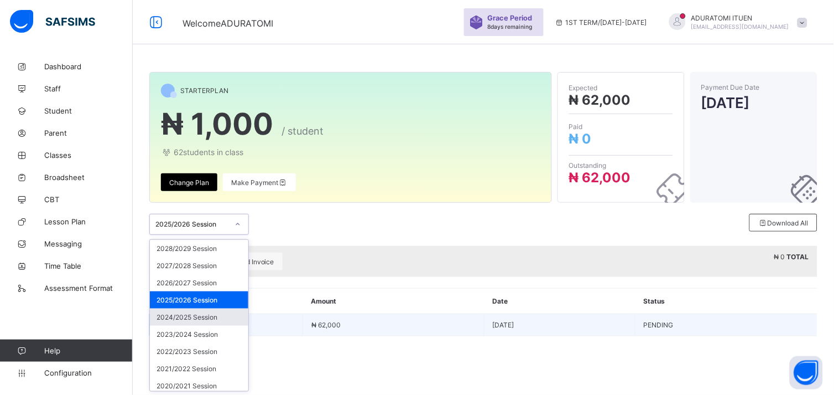
click at [202, 313] on div "2024/2025 Session" at bounding box center [199, 316] width 98 height 17
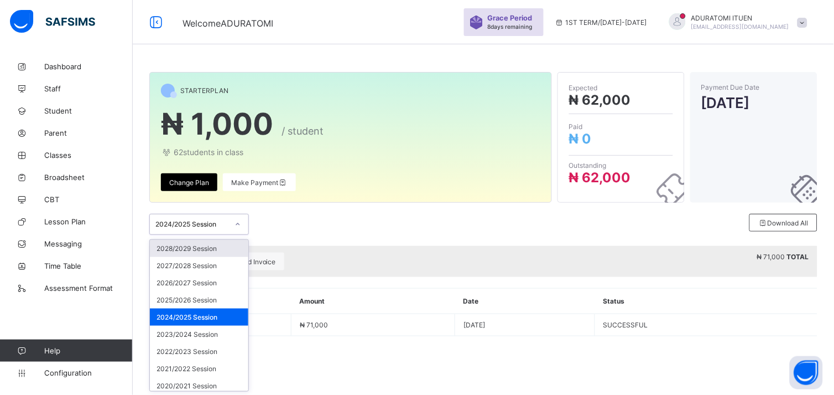
click at [238, 224] on icon at bounding box center [238, 224] width 7 height 11
click at [211, 300] on div "2025/2026 Session" at bounding box center [199, 299] width 98 height 17
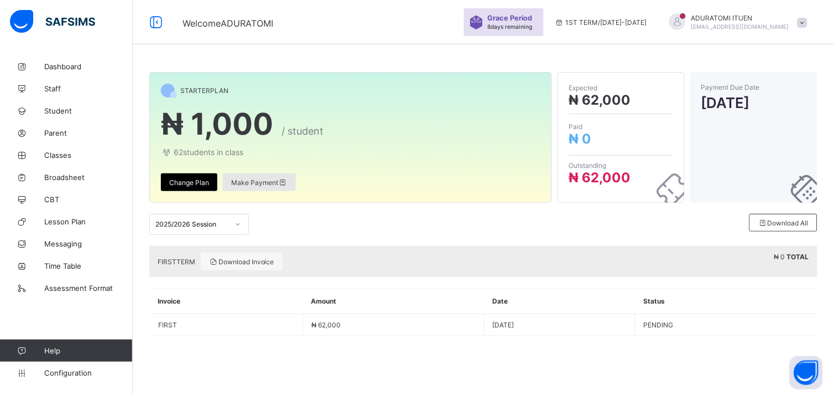
click at [258, 185] on span "Make Payment" at bounding box center [259, 182] width 56 height 8
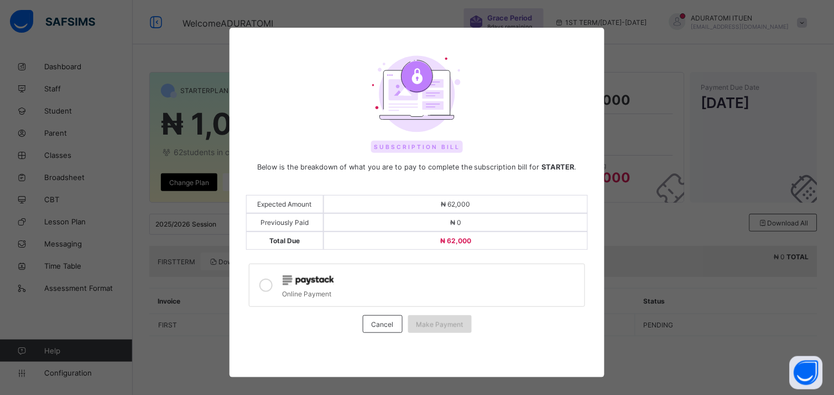
click at [439, 323] on span "Make Payment" at bounding box center [440, 324] width 47 height 8
click at [346, 274] on div at bounding box center [431, 279] width 297 height 14
click at [419, 320] on span "Make Payment" at bounding box center [440, 324] width 47 height 8
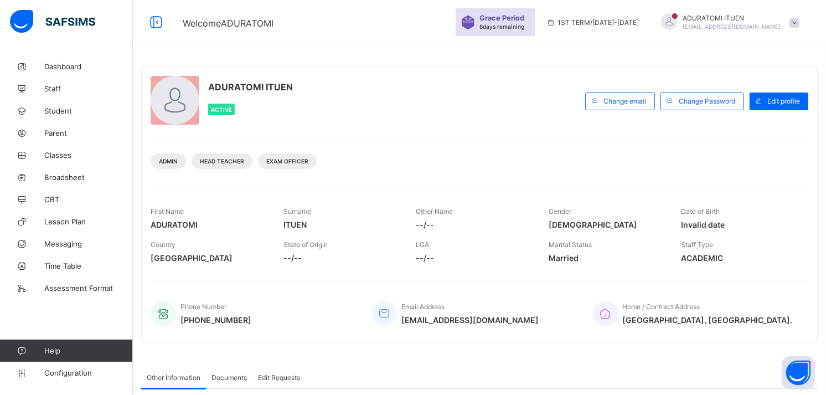
click at [799, 23] on span at bounding box center [794, 23] width 10 height 10
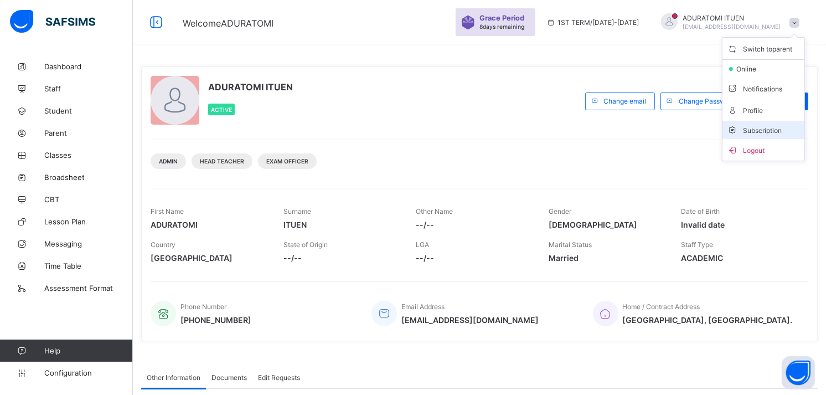
click at [765, 131] on span "Subscription" at bounding box center [754, 130] width 55 height 8
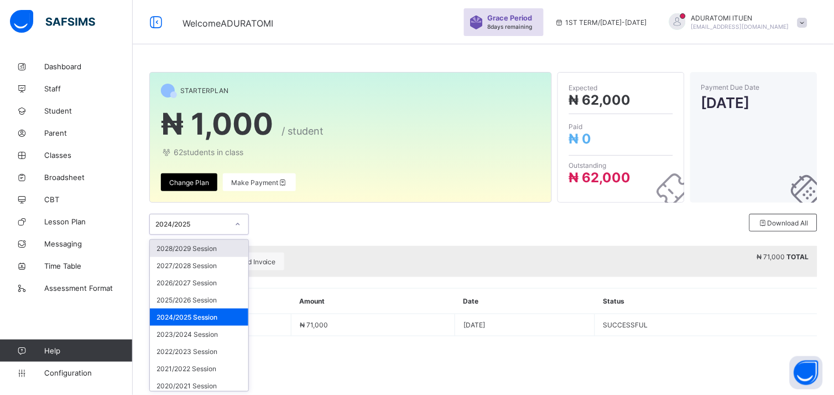
click at [236, 227] on icon at bounding box center [238, 224] width 7 height 11
click at [210, 302] on div "2025/2026 Session" at bounding box center [199, 299] width 98 height 17
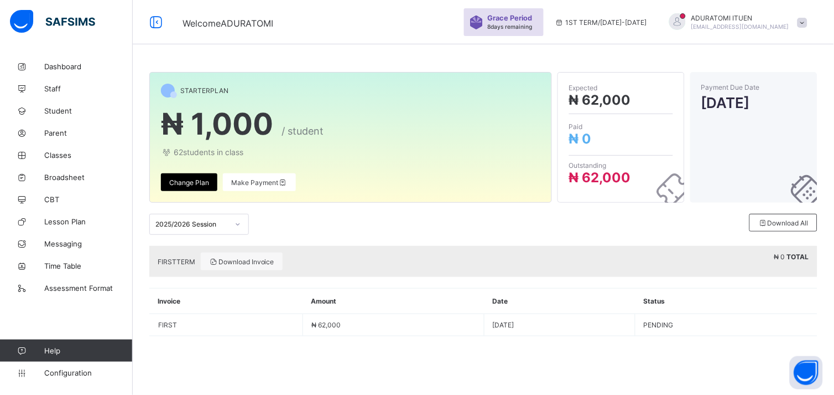
click at [268, 344] on div "STARTER PLAN ₦ 1,000 / student 62 students in class Change Plan Make Payment Ex…" at bounding box center [484, 209] width 702 height 308
click at [426, 169] on span at bounding box center [351, 165] width 380 height 17
click at [67, 68] on span "Dashboard" at bounding box center [88, 66] width 89 height 9
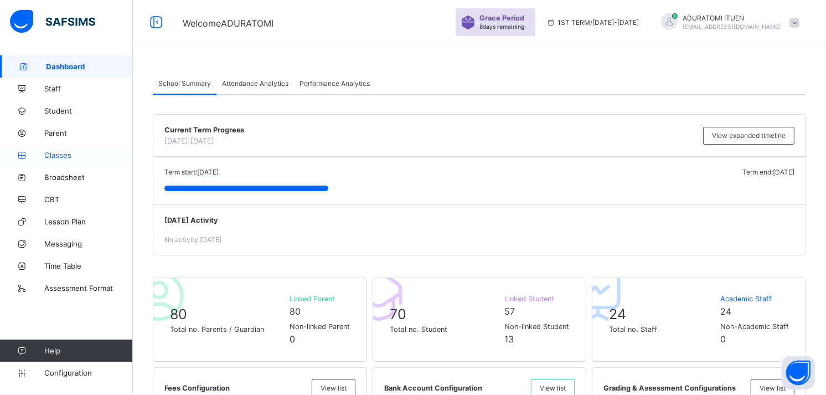
click at [59, 147] on link "Classes" at bounding box center [66, 155] width 133 height 22
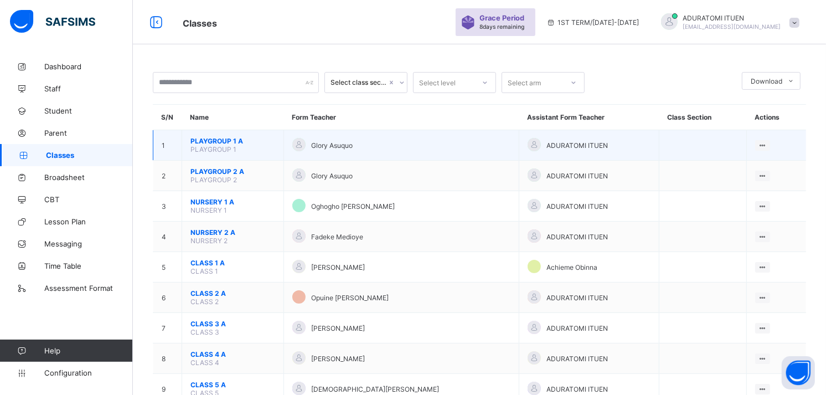
click at [219, 142] on span "PLAYGROUP 1 A" at bounding box center [232, 141] width 85 height 8
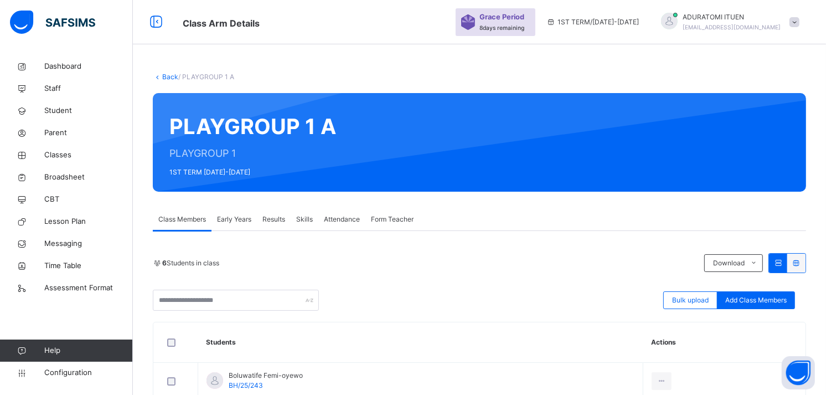
click at [241, 217] on span "Early Years" at bounding box center [234, 219] width 34 height 10
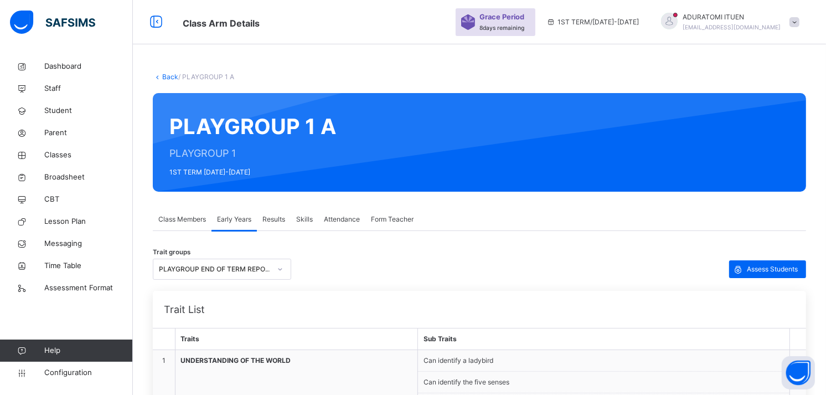
click at [273, 218] on span "Results" at bounding box center [273, 219] width 23 height 10
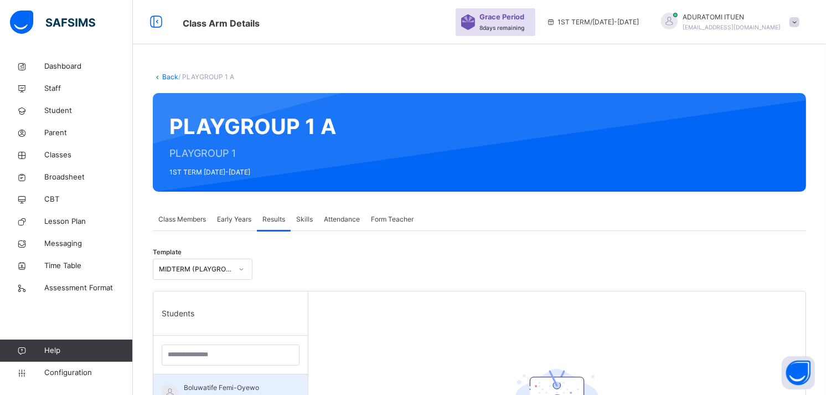
click at [213, 388] on span "Boluwatife Femi-Oyewo" at bounding box center [233, 387] width 99 height 10
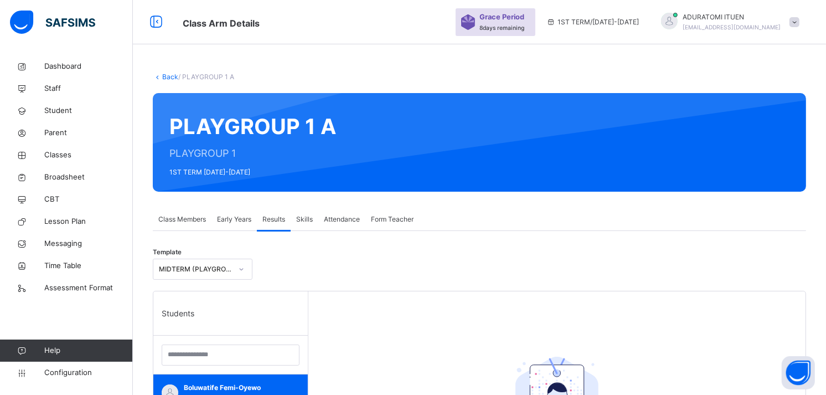
click at [307, 219] on span "Skills" at bounding box center [304, 219] width 17 height 10
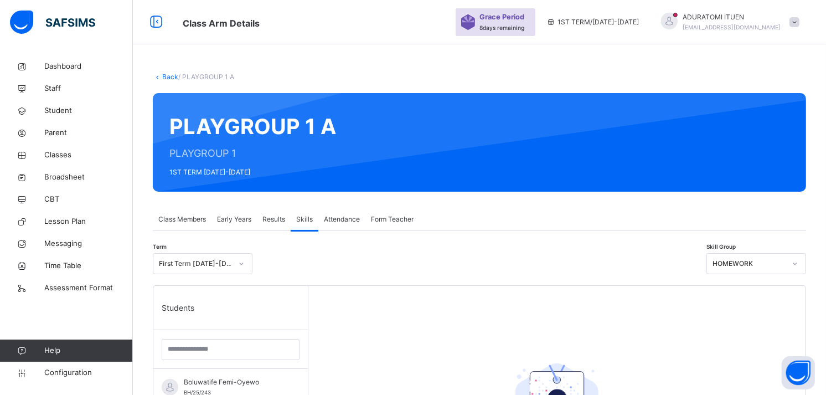
click at [347, 223] on span "Attendance" at bounding box center [342, 219] width 36 height 10
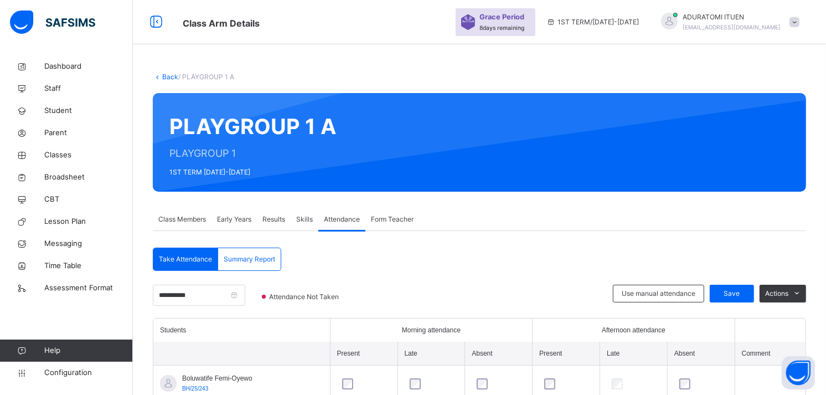
click at [225, 217] on span "Early Years" at bounding box center [234, 219] width 34 height 10
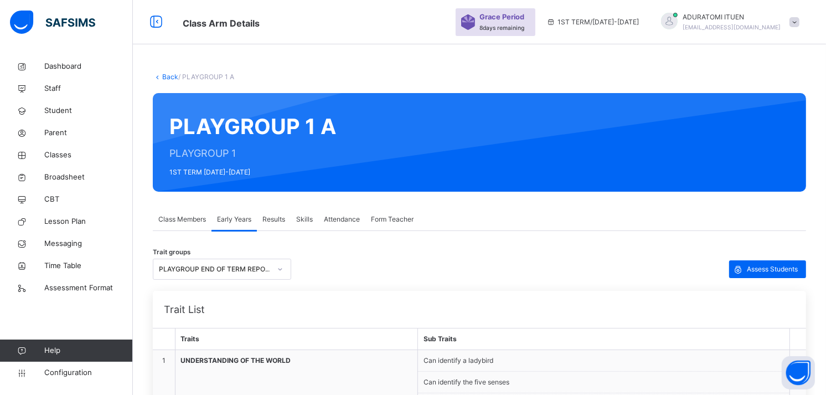
click at [180, 217] on span "Class Members" at bounding box center [182, 219] width 48 height 10
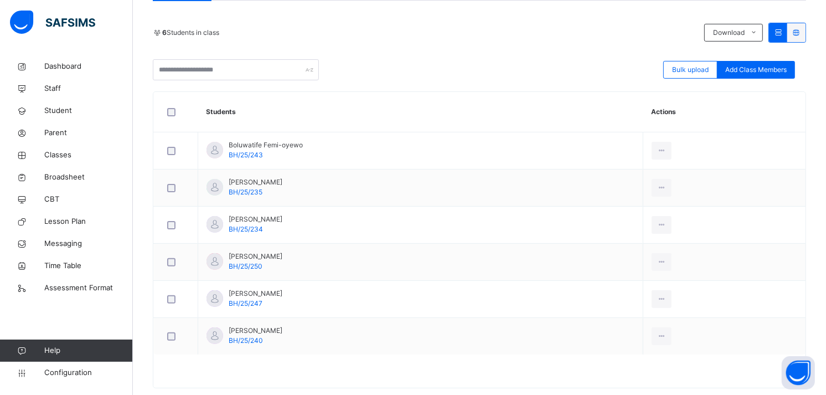
scroll to position [251, 0]
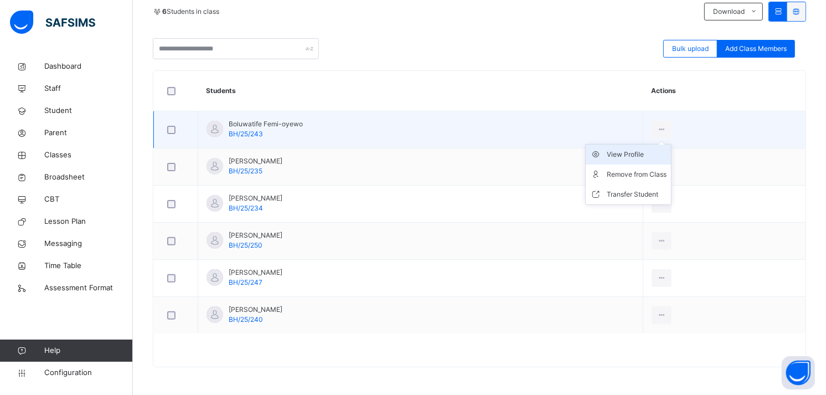
click at [645, 150] on div "View Profile" at bounding box center [636, 154] width 60 height 11
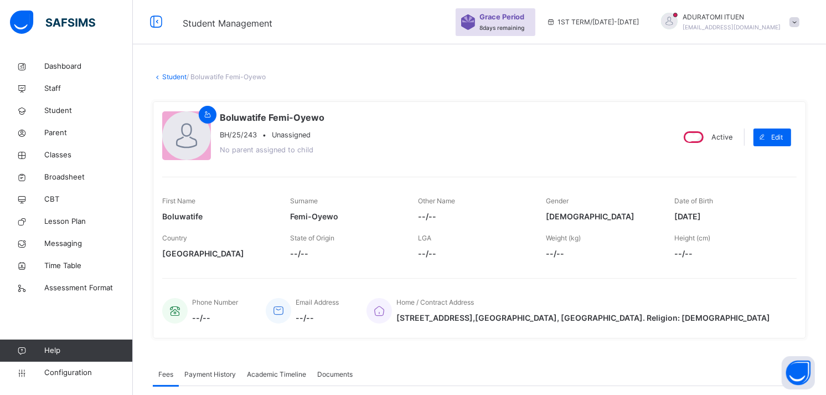
click at [173, 79] on link "Student" at bounding box center [174, 76] width 24 height 8
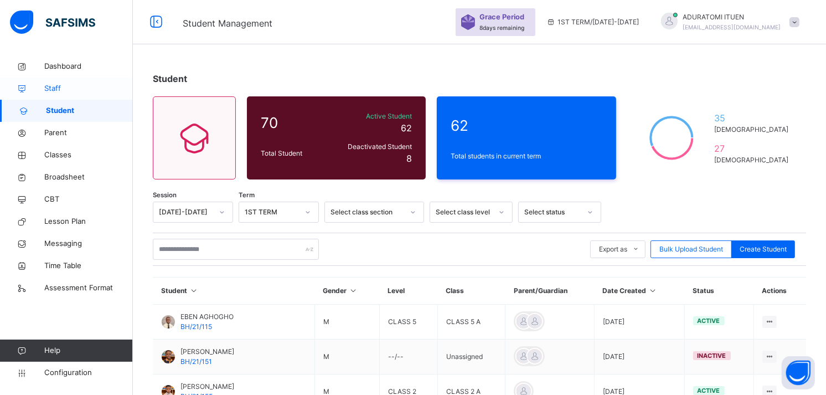
click at [56, 89] on span "Staff" at bounding box center [88, 88] width 89 height 11
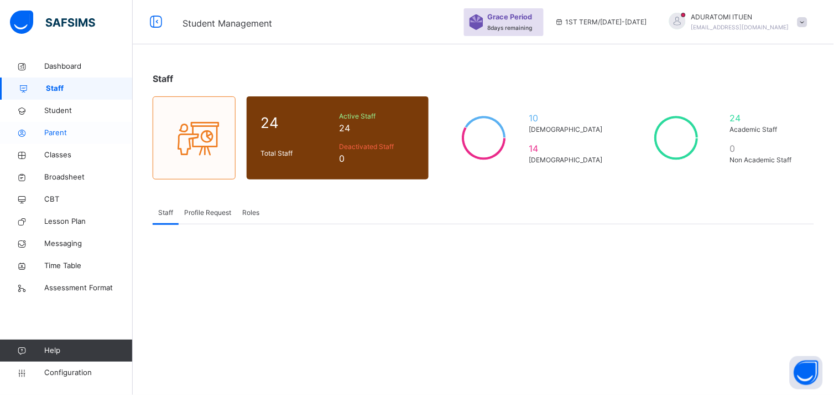
click at [56, 133] on span "Parent" at bounding box center [88, 132] width 89 height 11
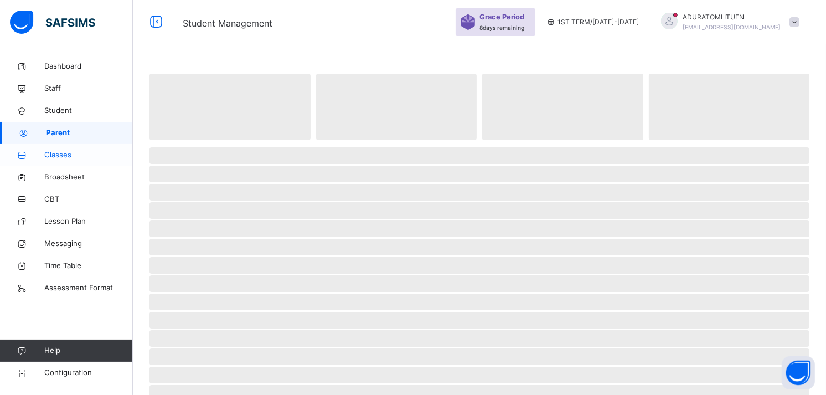
click at [61, 150] on span "Classes" at bounding box center [88, 154] width 89 height 11
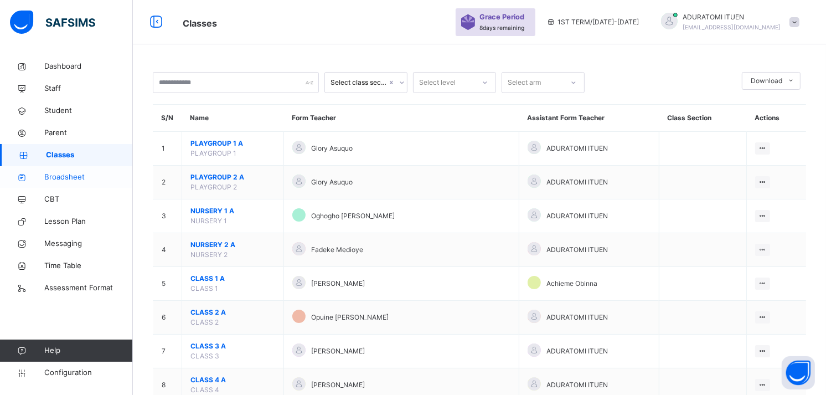
click at [64, 172] on span "Broadsheet" at bounding box center [88, 177] width 89 height 11
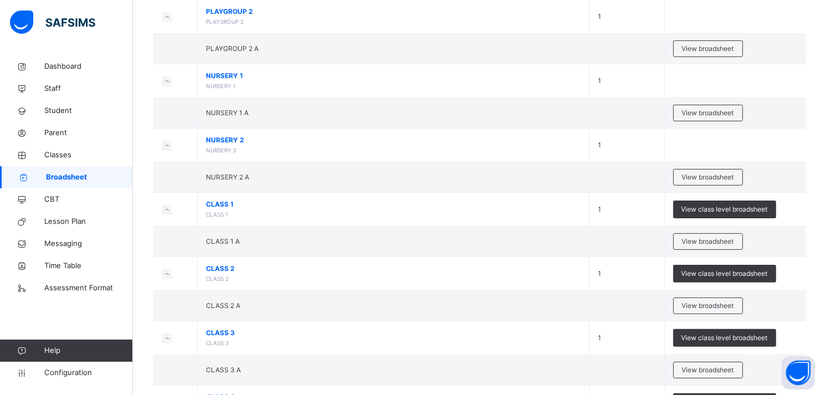
scroll to position [197, 0]
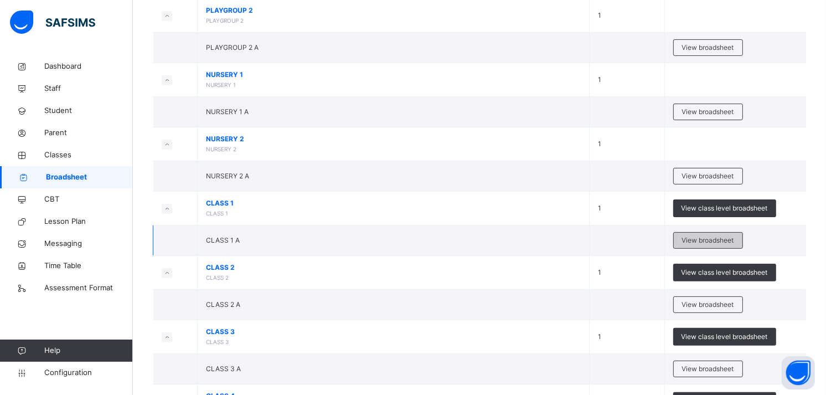
click at [694, 239] on span "View broadsheet" at bounding box center [708, 240] width 52 height 10
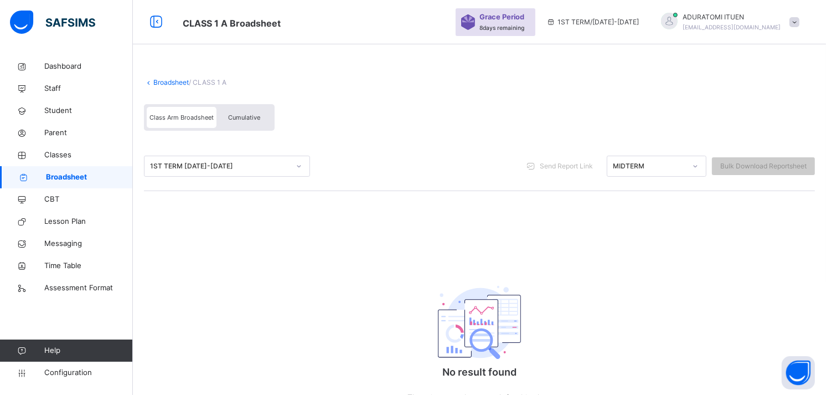
click at [245, 115] on span "Cumulative" at bounding box center [244, 117] width 32 height 8
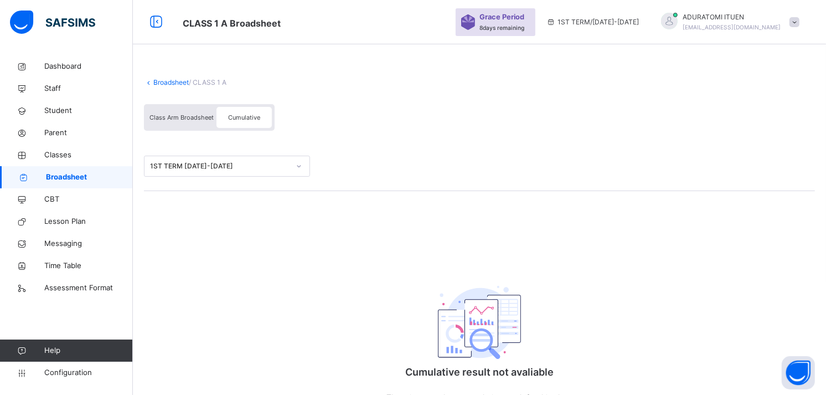
click at [180, 123] on div "Class Arm Broadsheet" at bounding box center [182, 117] width 70 height 21
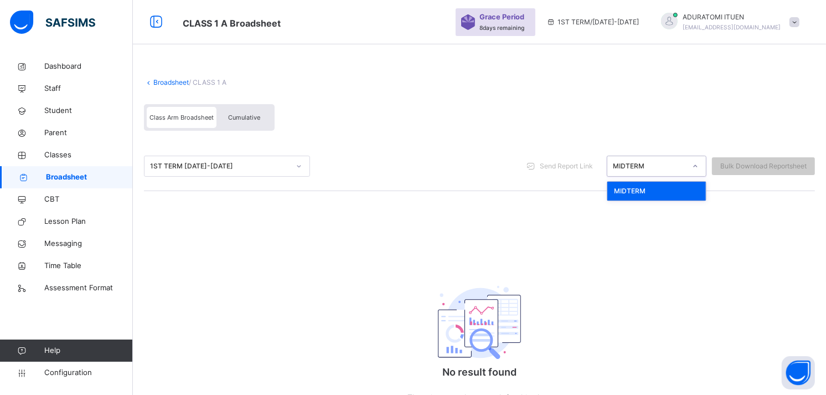
click at [702, 170] on div at bounding box center [695, 166] width 19 height 18
click at [425, 125] on div "Class Arm Broadsheet Cumulative" at bounding box center [479, 119] width 671 height 43
click at [62, 152] on span "Classes" at bounding box center [88, 154] width 89 height 11
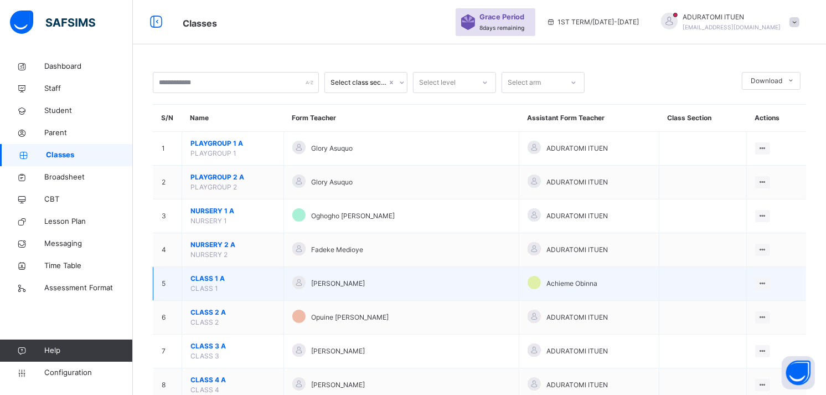
click at [208, 281] on span "CLASS 1 A" at bounding box center [232, 278] width 85 height 10
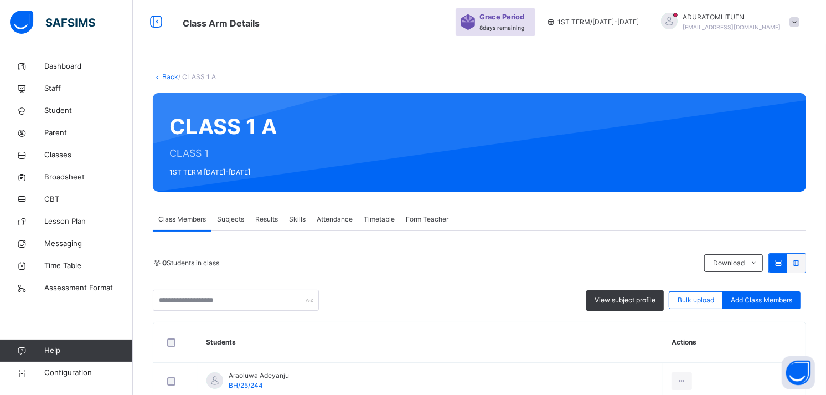
click at [236, 220] on span "Subjects" at bounding box center [230, 219] width 27 height 10
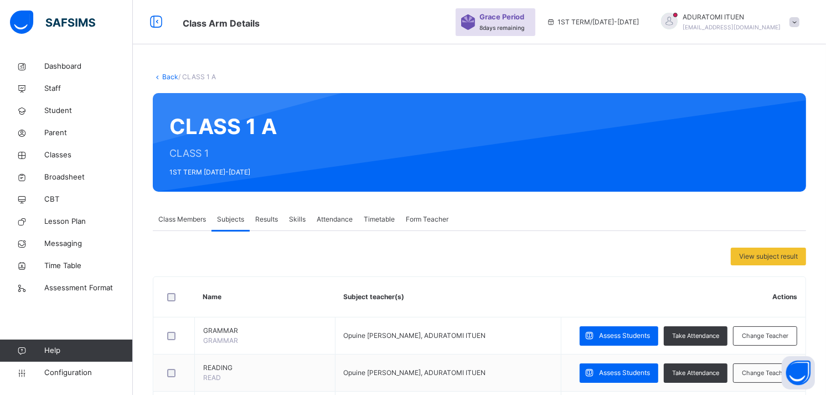
scroll to position [105, 0]
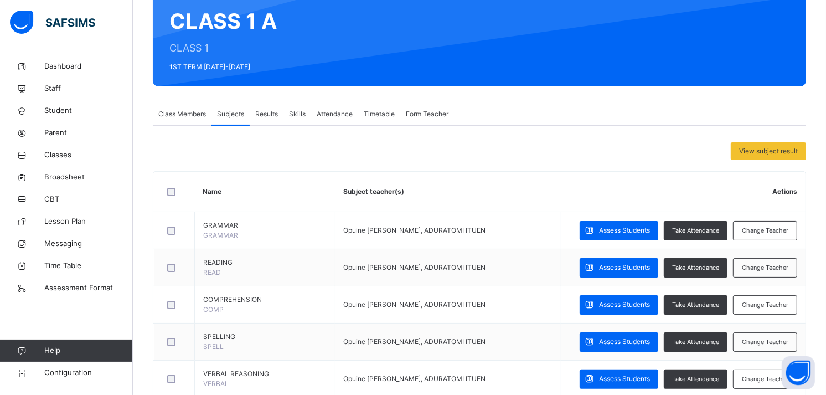
click at [272, 112] on span "Results" at bounding box center [266, 114] width 23 height 10
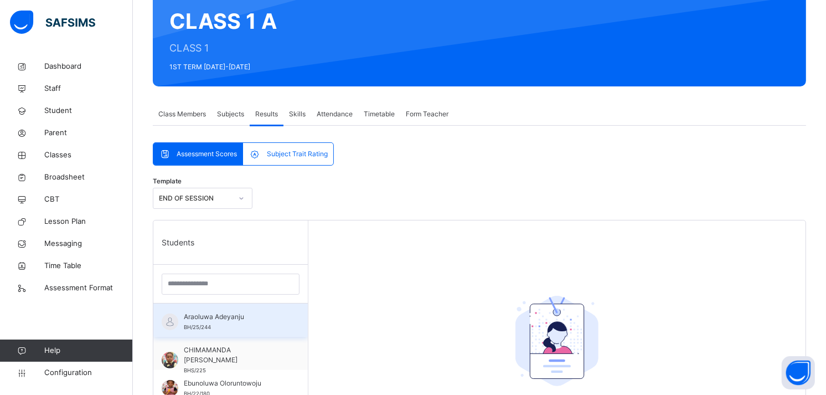
click at [258, 323] on div "Araoluwa Adeyanju BH/25/244" at bounding box center [233, 322] width 99 height 20
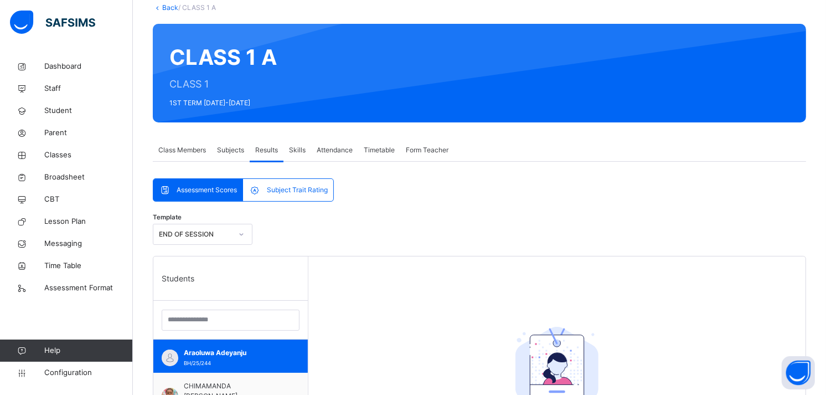
scroll to position [52, 0]
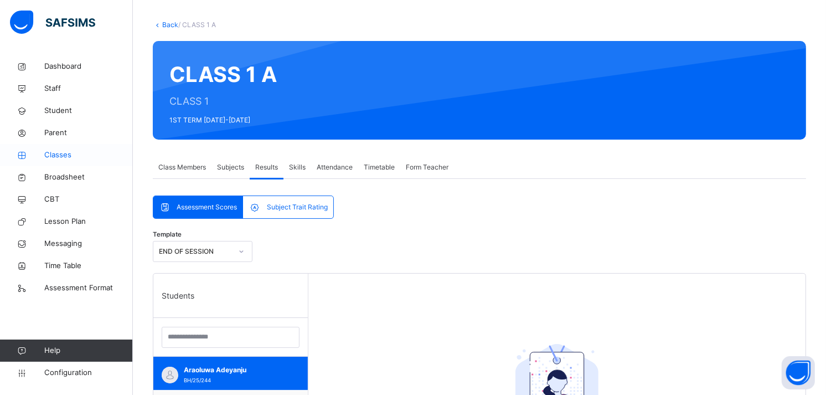
click at [60, 156] on span "Classes" at bounding box center [88, 154] width 89 height 11
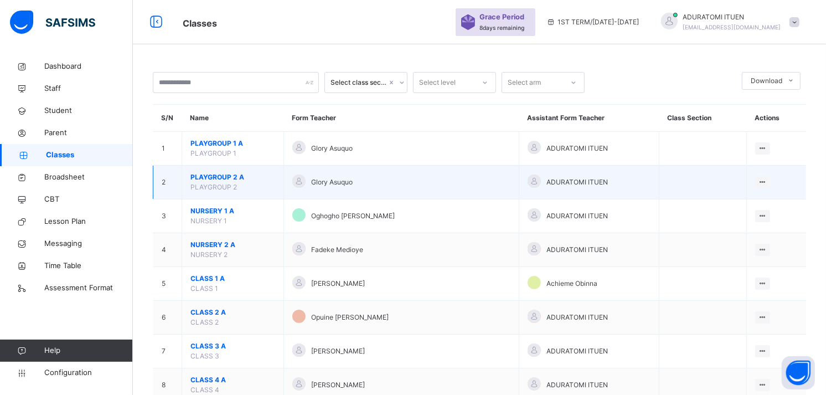
click at [219, 175] on span "PLAYGROUP 2 A" at bounding box center [232, 177] width 85 height 10
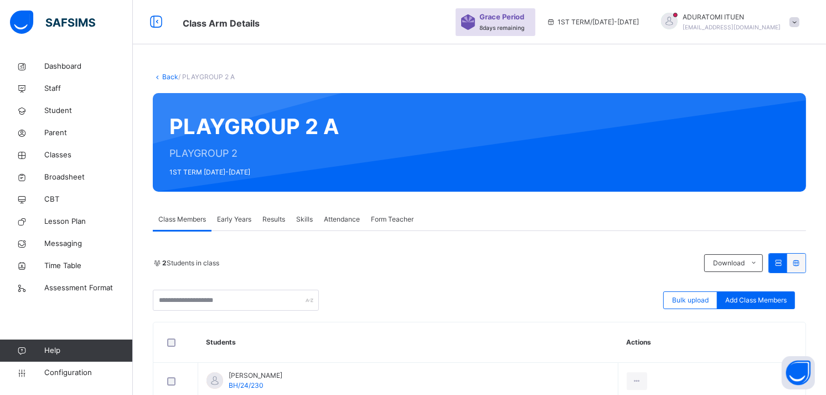
click at [239, 219] on span "Early Years" at bounding box center [234, 219] width 34 height 10
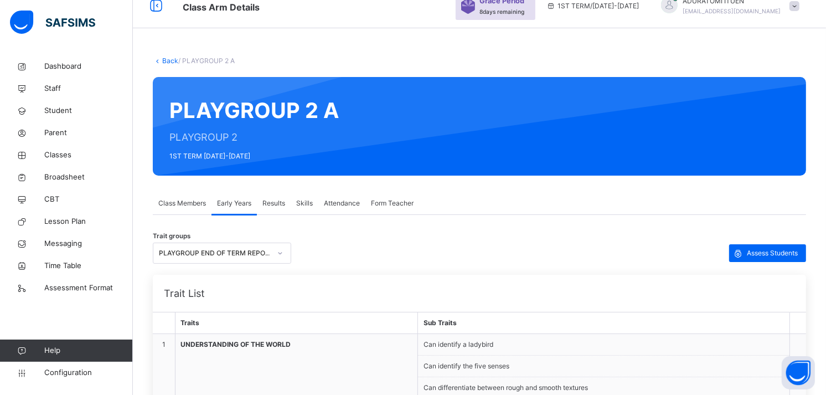
click at [279, 263] on div "PLAYGROUP END OF TERM REPORT - 2ND TERM (2024/2025)" at bounding box center [222, 252] width 138 height 21
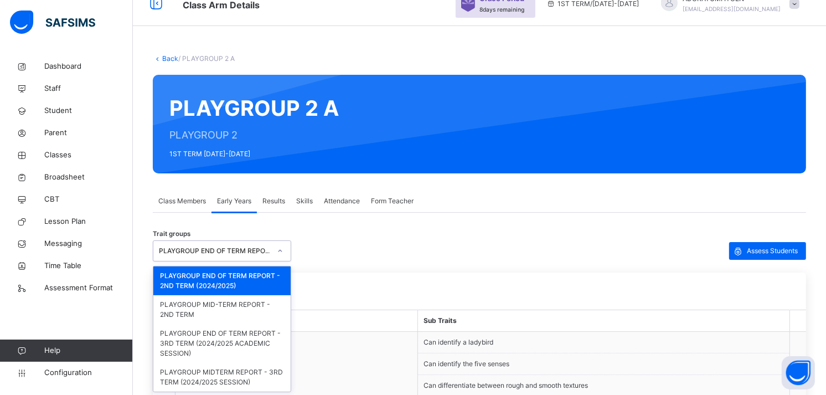
scroll to position [19, 0]
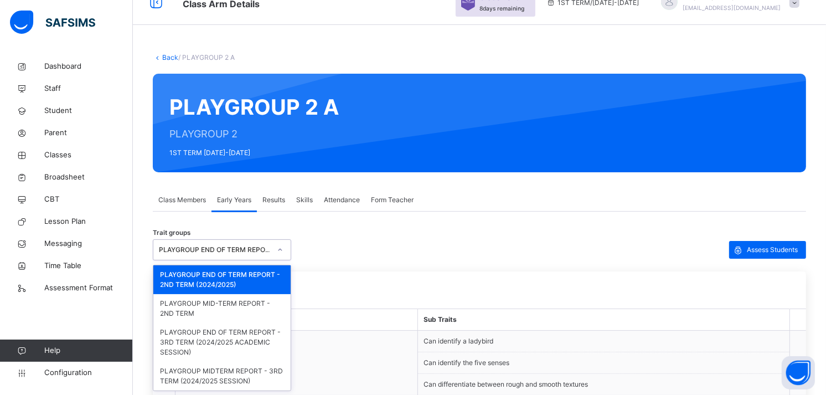
click at [320, 247] on div "Trait groups option PLAYGROUP END OF TERM REPORT - 2ND TERM (2024/2025) focused…" at bounding box center [479, 249] width 653 height 21
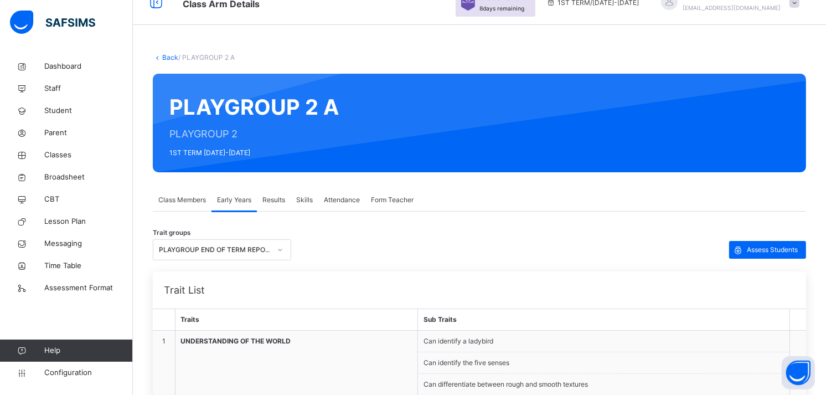
click at [166, 58] on link "Back" at bounding box center [170, 57] width 16 height 8
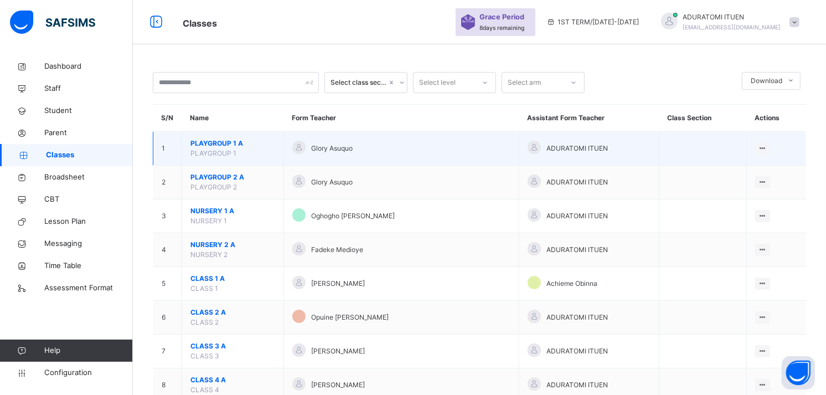
click at [201, 144] on span "PLAYGROUP 1 A" at bounding box center [232, 143] width 85 height 10
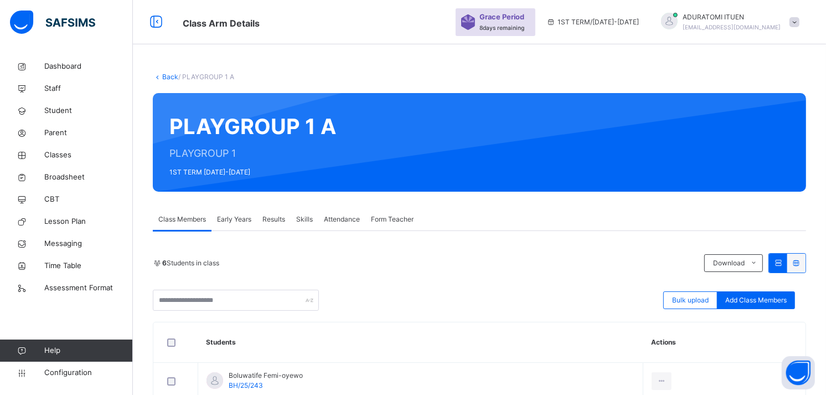
click at [275, 219] on span "Results" at bounding box center [273, 219] width 23 height 10
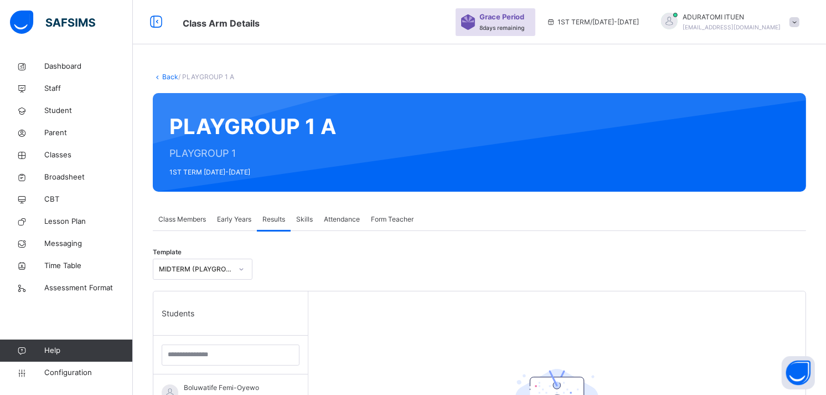
click at [241, 267] on icon at bounding box center [241, 268] width 7 height 11
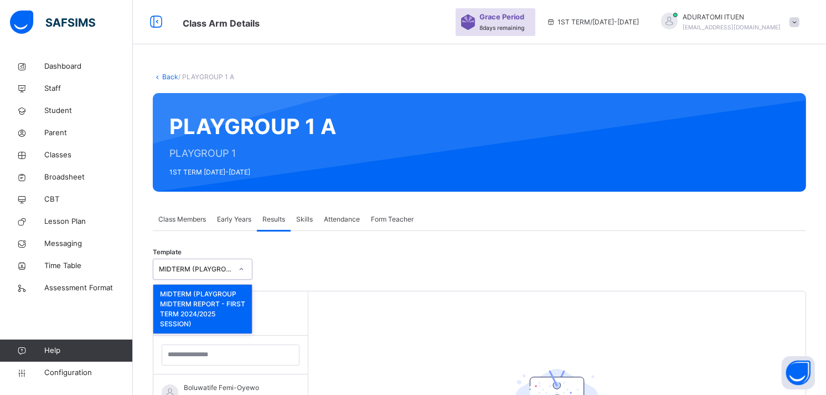
click at [313, 279] on div "Template option MIDTERM (PLAYGROUP MIDTERM REPORT - FIRST TERM 2024/2025 SESSIO…" at bounding box center [479, 272] width 653 height 38
